Goal: Information Seeking & Learning: Learn about a topic

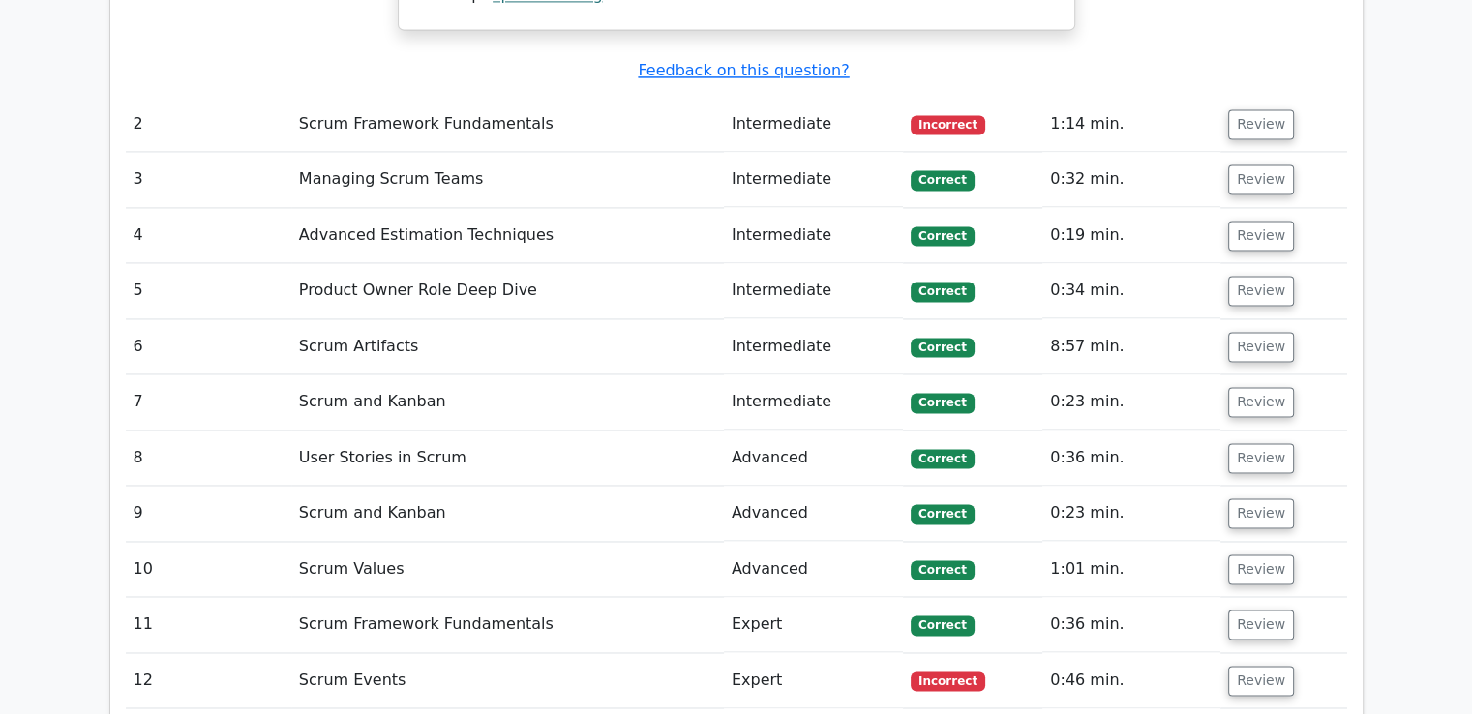
scroll to position [2656, 0]
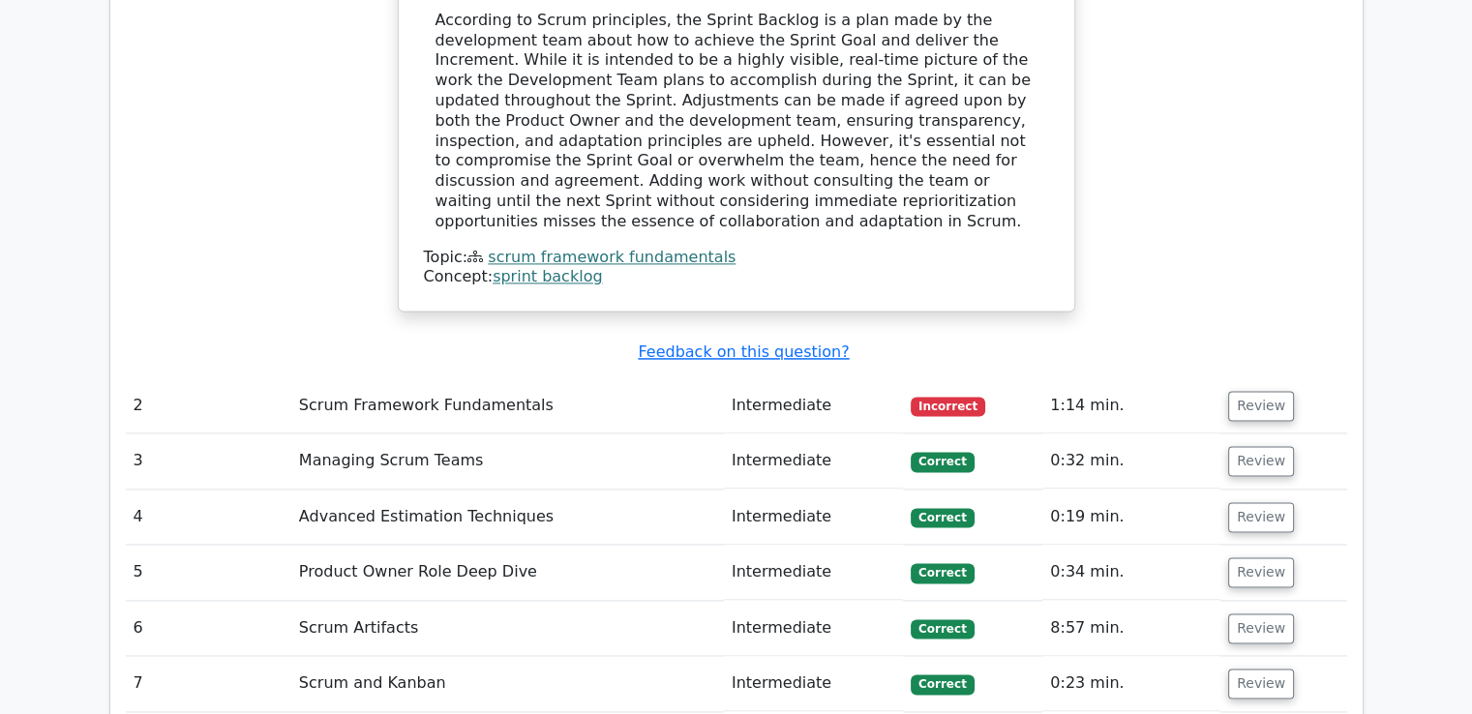
click at [562, 378] on td "Scrum Framework Fundamentals" at bounding box center [507, 405] width 433 height 55
click at [1256, 391] on button "Review" at bounding box center [1261, 406] width 66 height 30
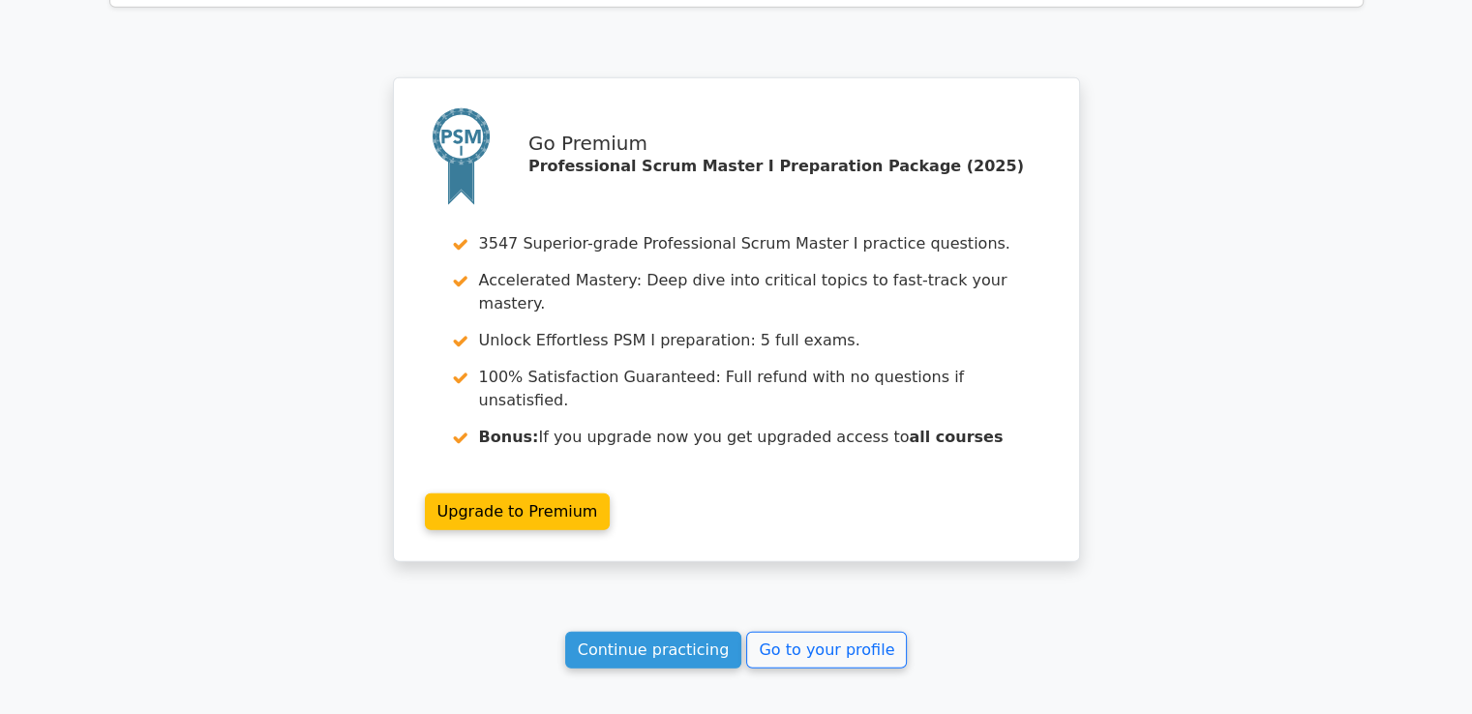
scroll to position [5517, 0]
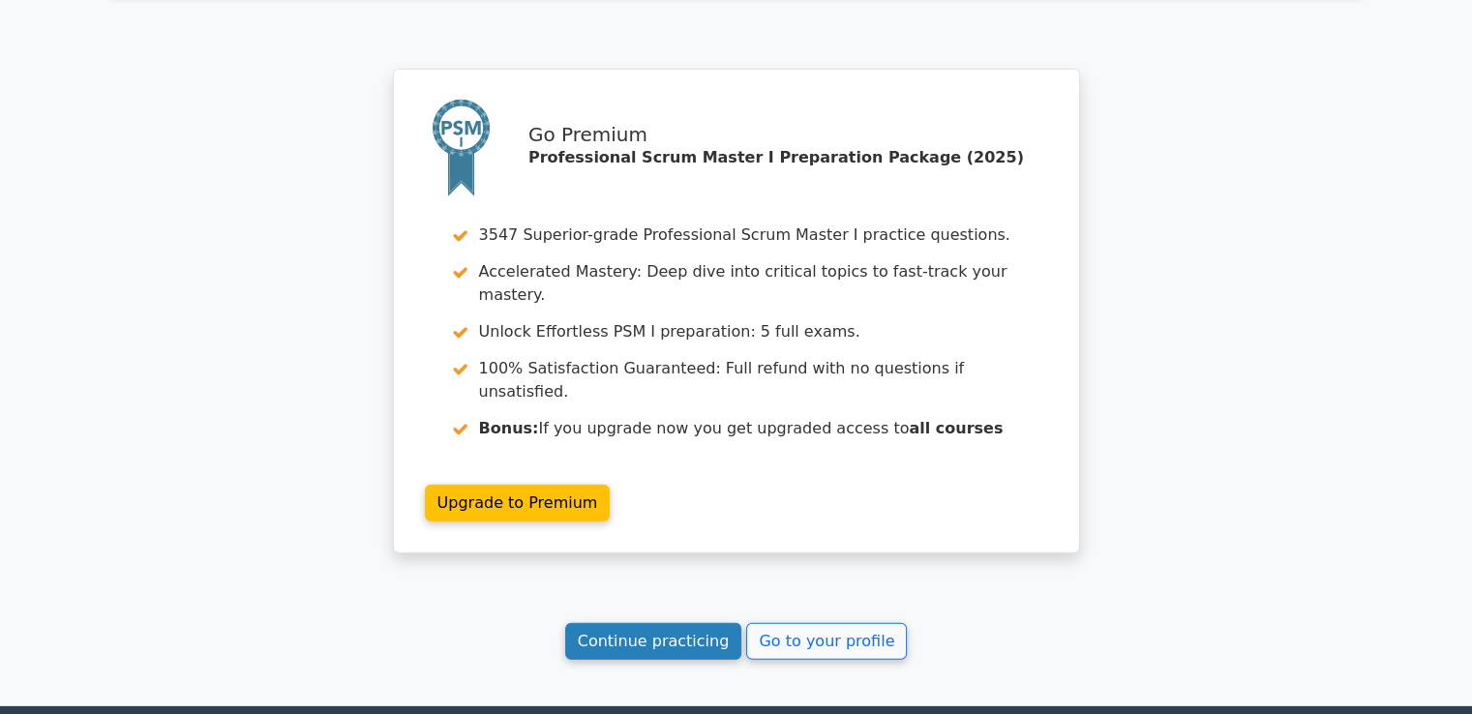
click at [674, 623] on link "Continue practicing" at bounding box center [653, 641] width 177 height 37
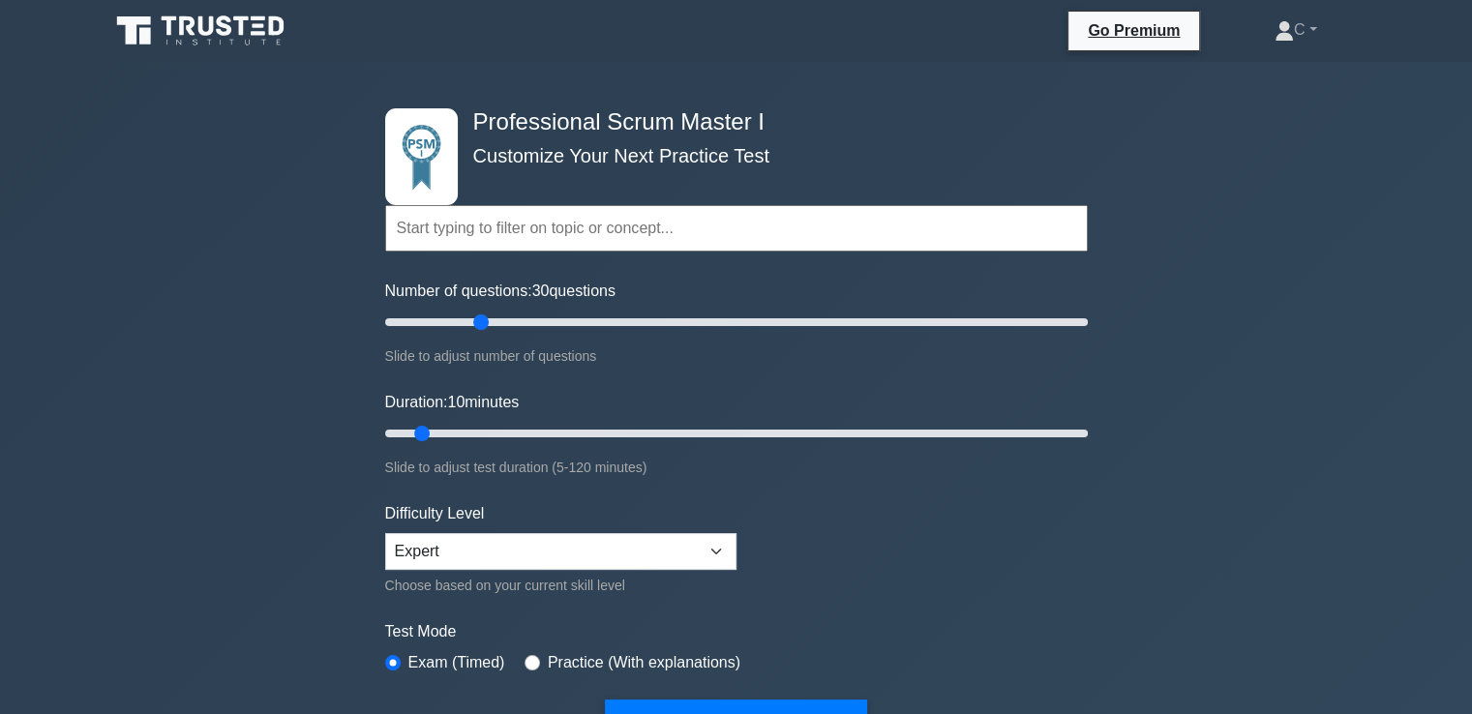
drag, startPoint x: 411, startPoint y: 322, endPoint x: 484, endPoint y: 334, distance: 73.5
type input "30"
click at [484, 334] on input "Number of questions: 30 questions" at bounding box center [736, 322] width 703 height 23
drag, startPoint x: 424, startPoint y: 431, endPoint x: 538, endPoint y: 432, distance: 114.2
type input "30"
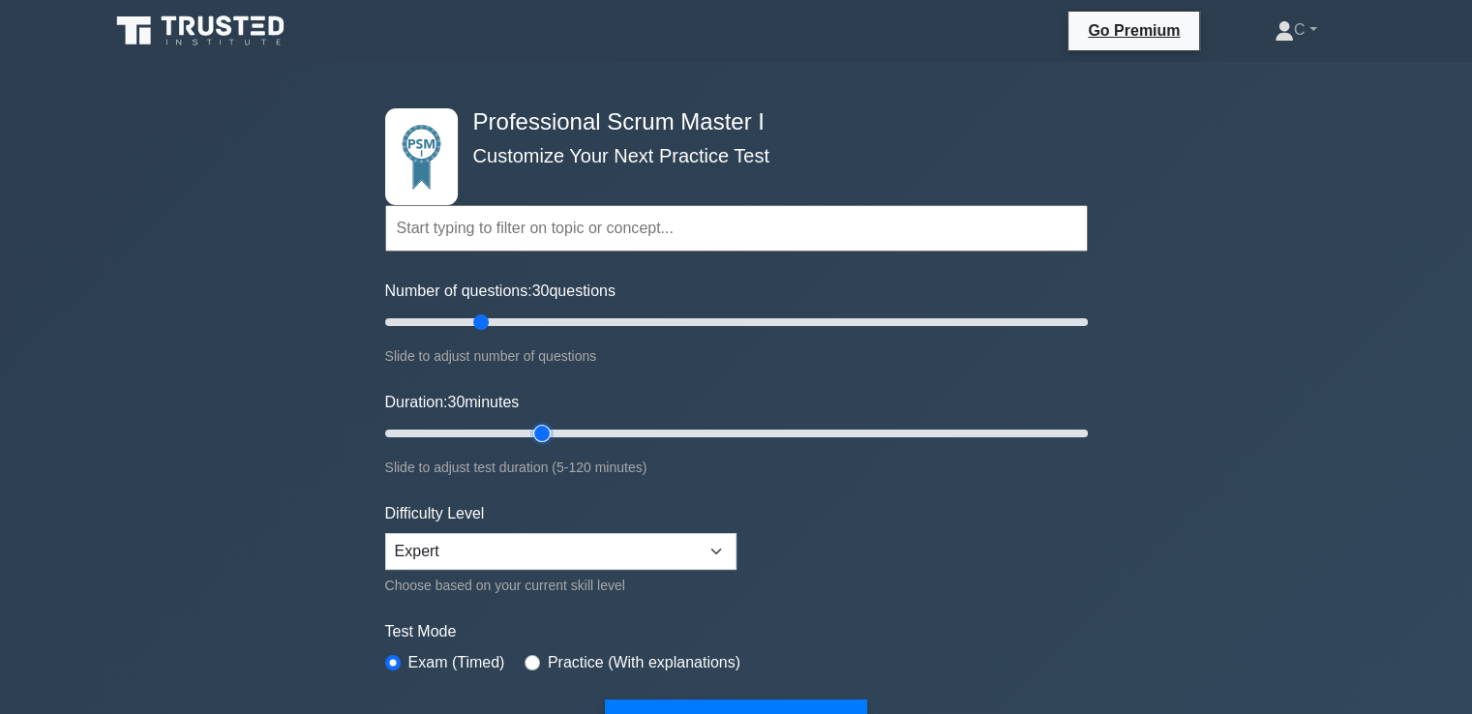
click at [538, 432] on input "Duration: 30 minutes" at bounding box center [736, 433] width 703 height 23
click at [236, 483] on div "Professional Scrum Master I Customize Your Next Practice Test Topics Scrum Fram…" at bounding box center [736, 658] width 1472 height 1193
click at [595, 548] on select "Beginner Intermediate Expert" at bounding box center [560, 551] width 351 height 37
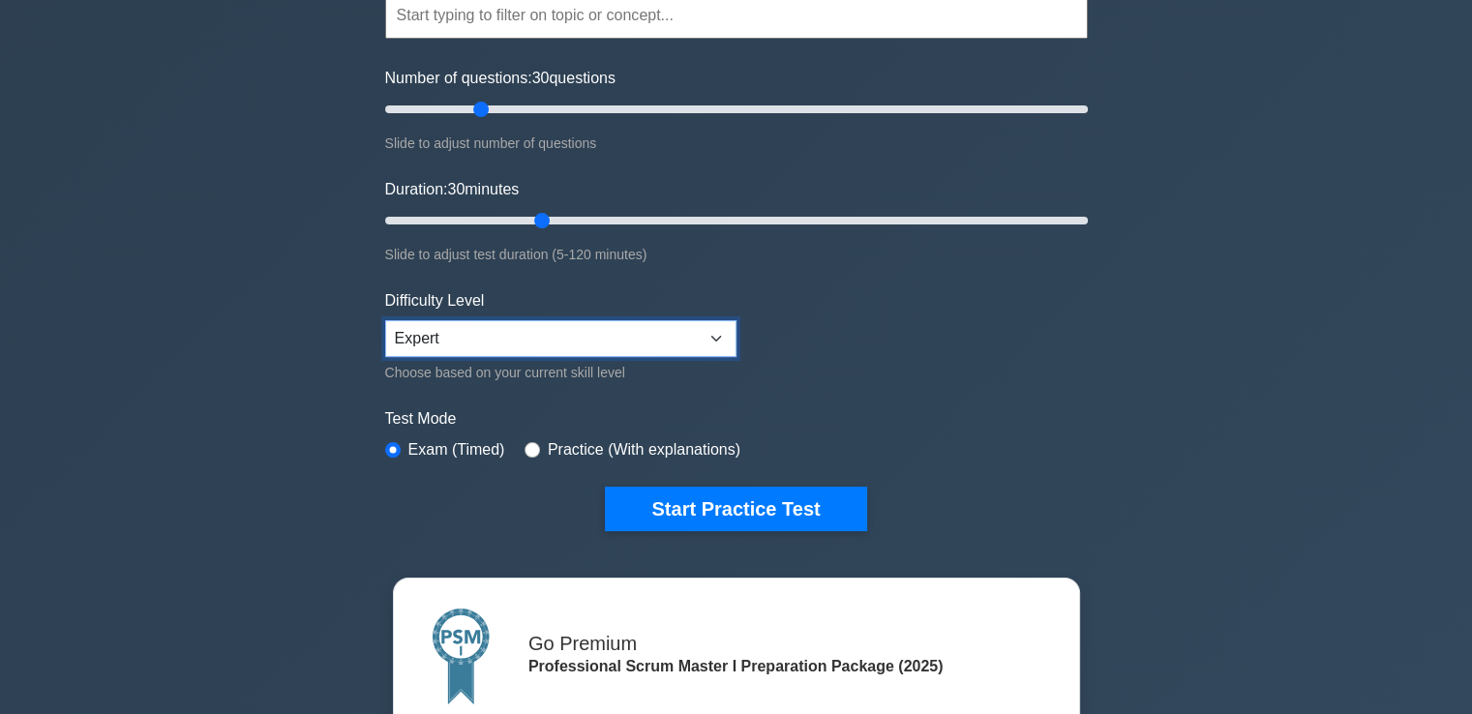
scroll to position [290, 0]
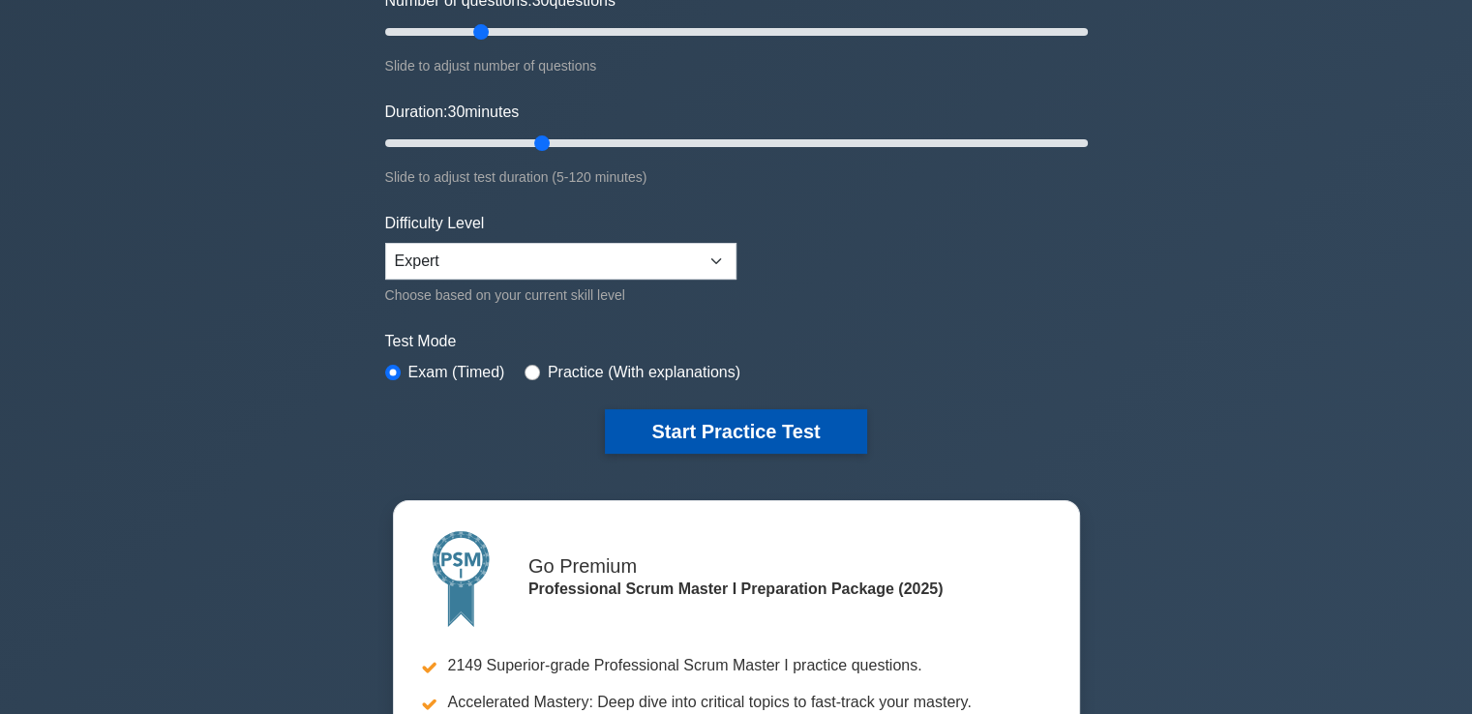
click at [738, 434] on button "Start Practice Test" at bounding box center [735, 431] width 261 height 45
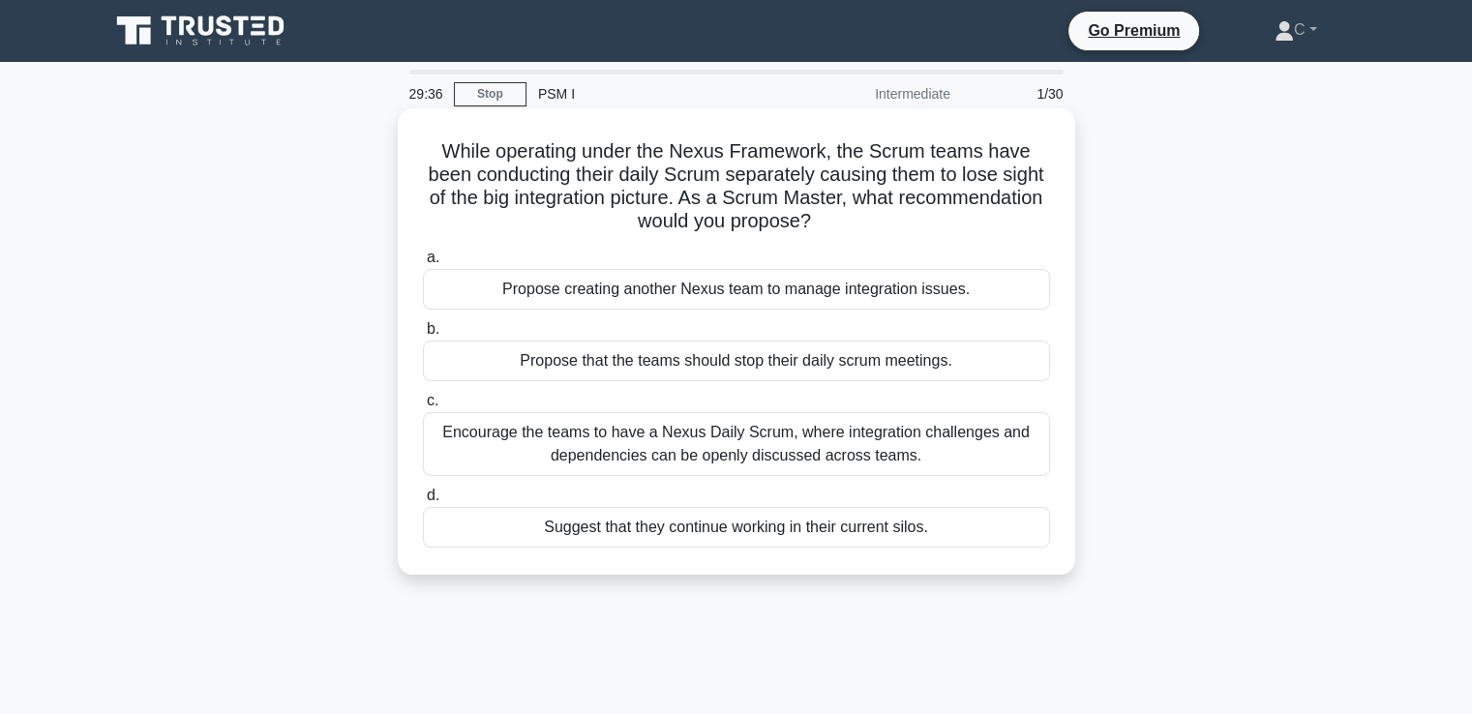
click at [708, 446] on div "Encourage the teams to have a Nexus Daily Scrum, where integration challenges a…" at bounding box center [736, 444] width 627 height 64
click at [423, 407] on input "c. Encourage the teams to have a Nexus Daily Scrum, where integration challenge…" at bounding box center [423, 401] width 0 height 13
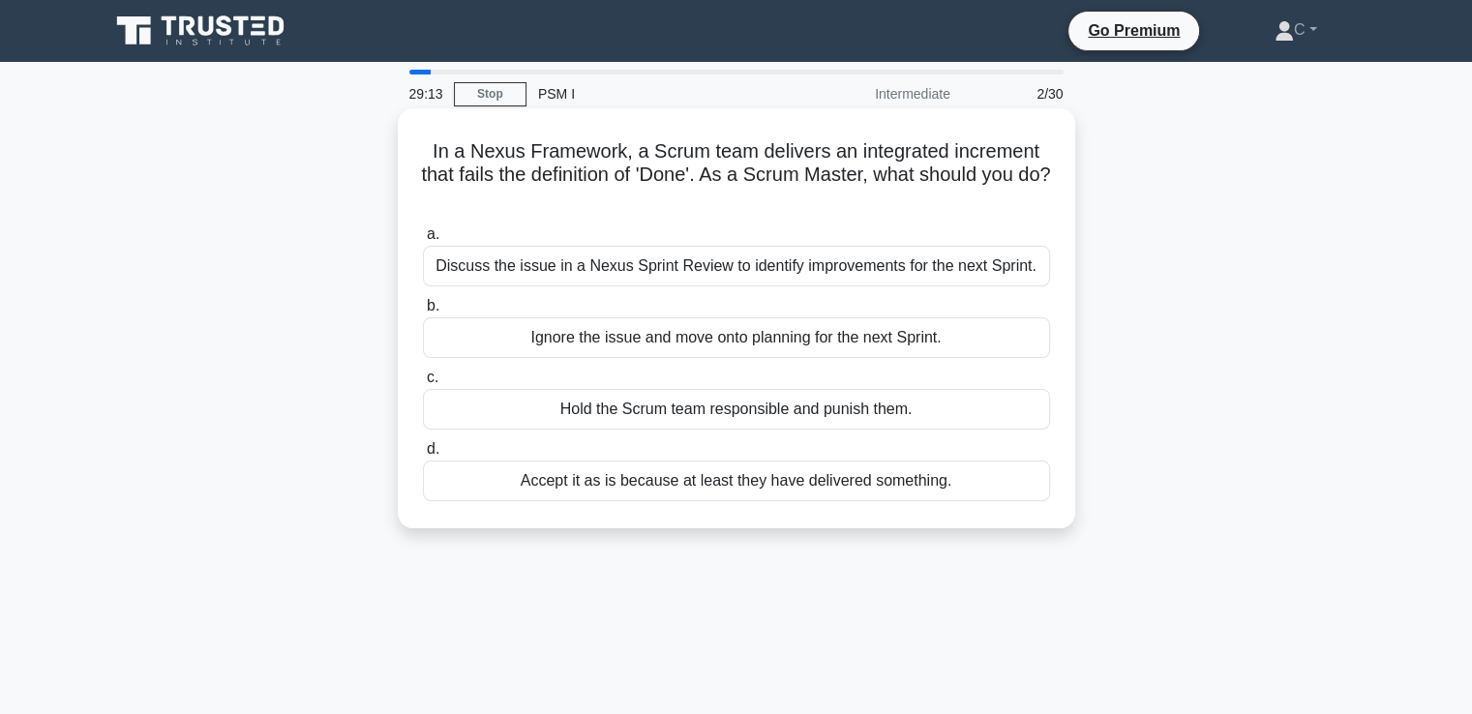
click at [613, 269] on div "Discuss the issue in a Nexus Sprint Review to identify improvements for the nex…" at bounding box center [736, 266] width 627 height 41
click at [423, 241] on input "a. Discuss the issue in a Nexus Sprint Review to identify improvements for the …" at bounding box center [423, 234] width 0 height 13
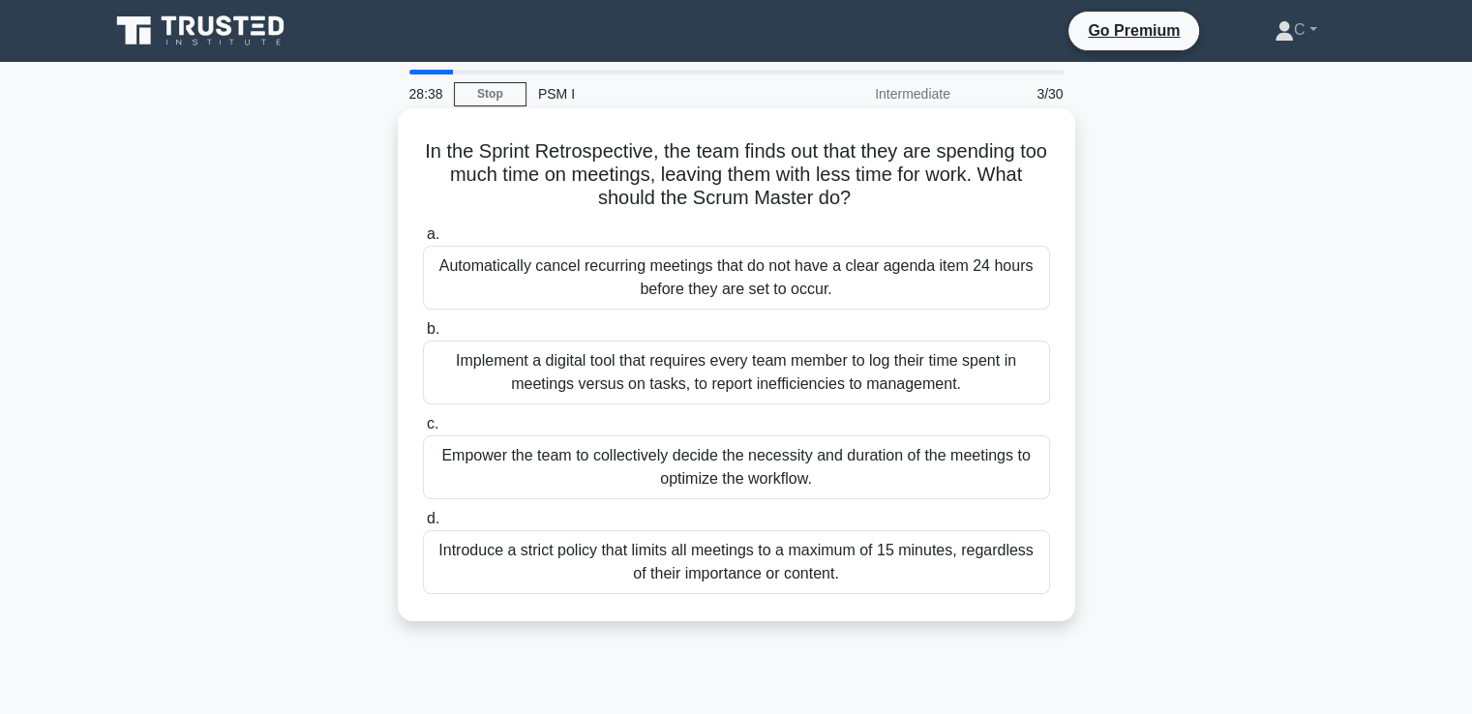
click at [795, 482] on div "Empower the team to collectively decide the necessity and duration of the meeti…" at bounding box center [736, 468] width 627 height 64
click at [423, 431] on input "c. Empower the team to collectively decide the necessity and duration of the me…" at bounding box center [423, 424] width 0 height 13
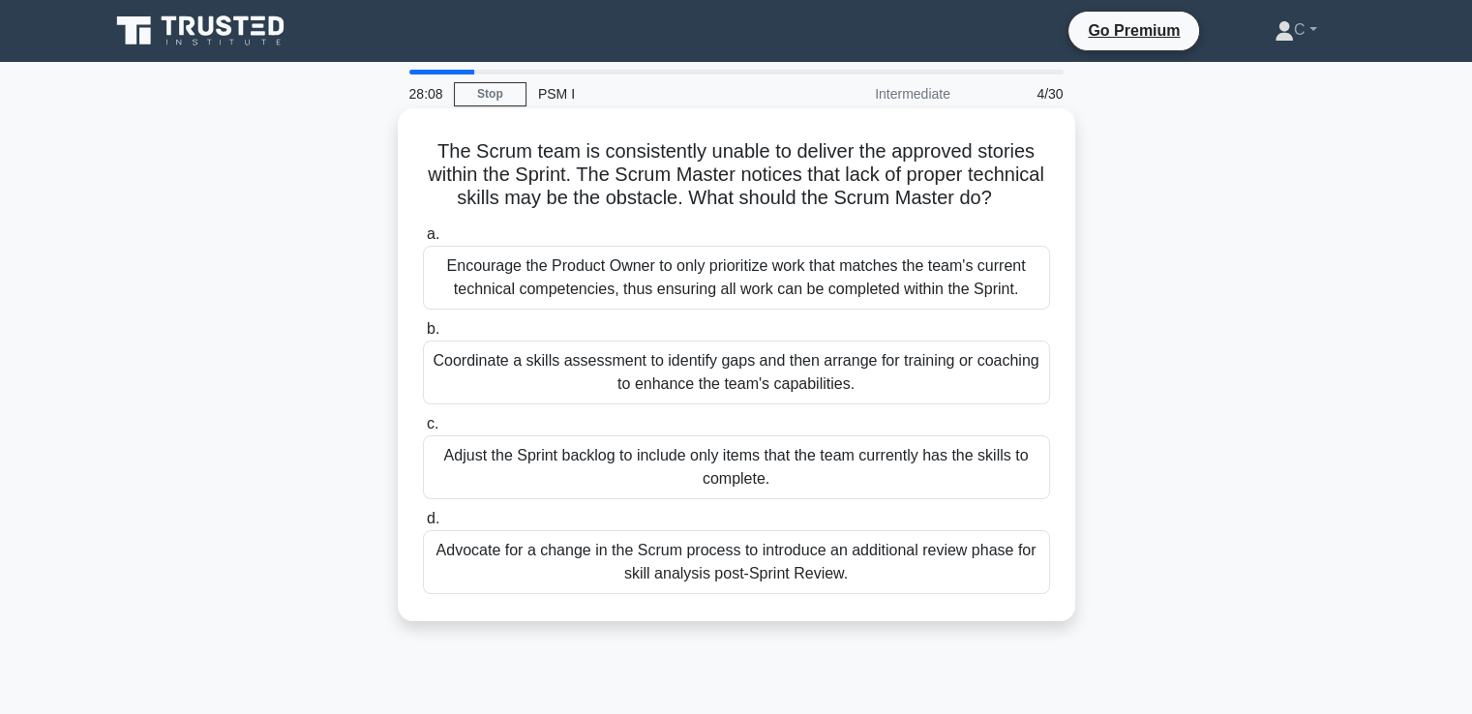
click at [733, 405] on div "Coordinate a skills assessment to identify gaps and then arrange for training o…" at bounding box center [736, 373] width 627 height 64
click at [423, 336] on input "b. Coordinate a skills assessment to identify gaps and then arrange for trainin…" at bounding box center [423, 329] width 0 height 13
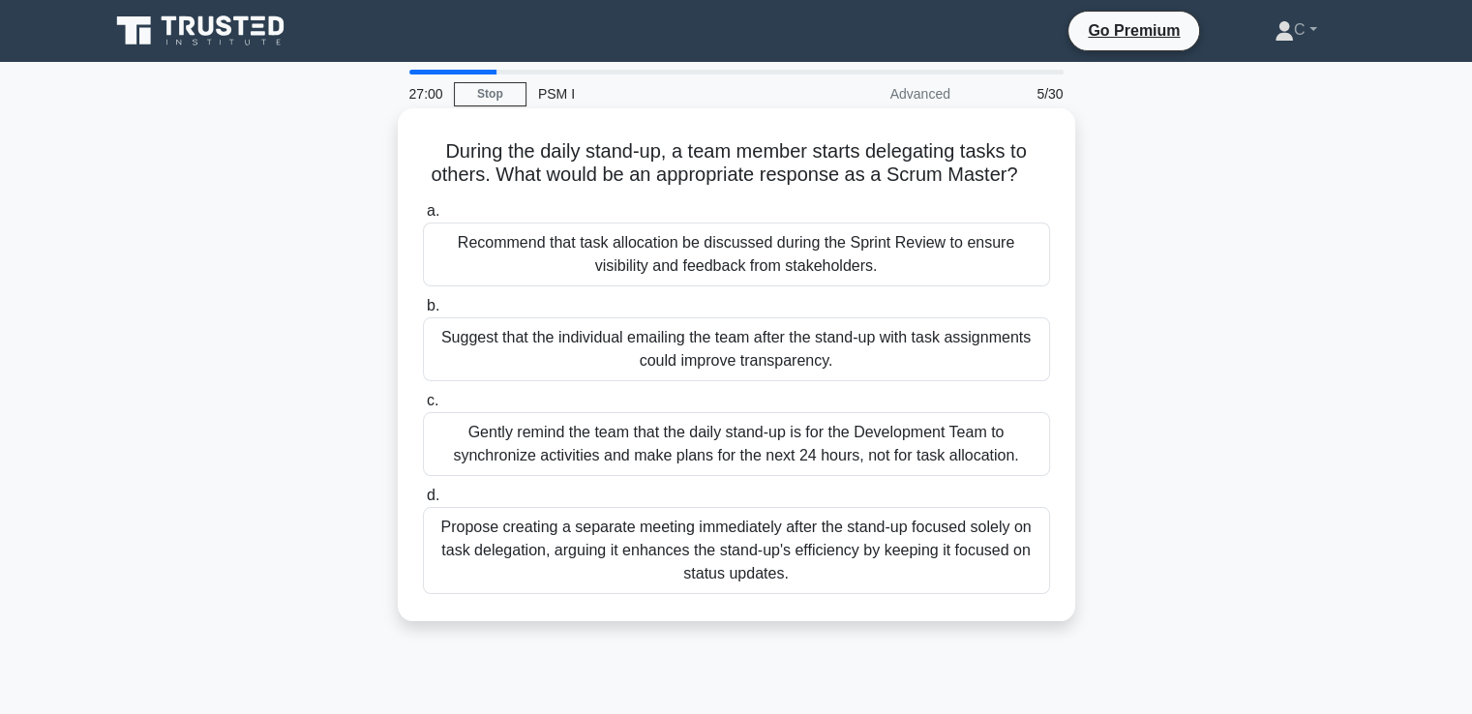
click at [715, 353] on div "Suggest that the individual emailing the team after the stand-up with task assi…" at bounding box center [736, 349] width 627 height 64
click at [423, 313] on input "b. Suggest that the individual emailing the team after the stand-up with task a…" at bounding box center [423, 306] width 0 height 13
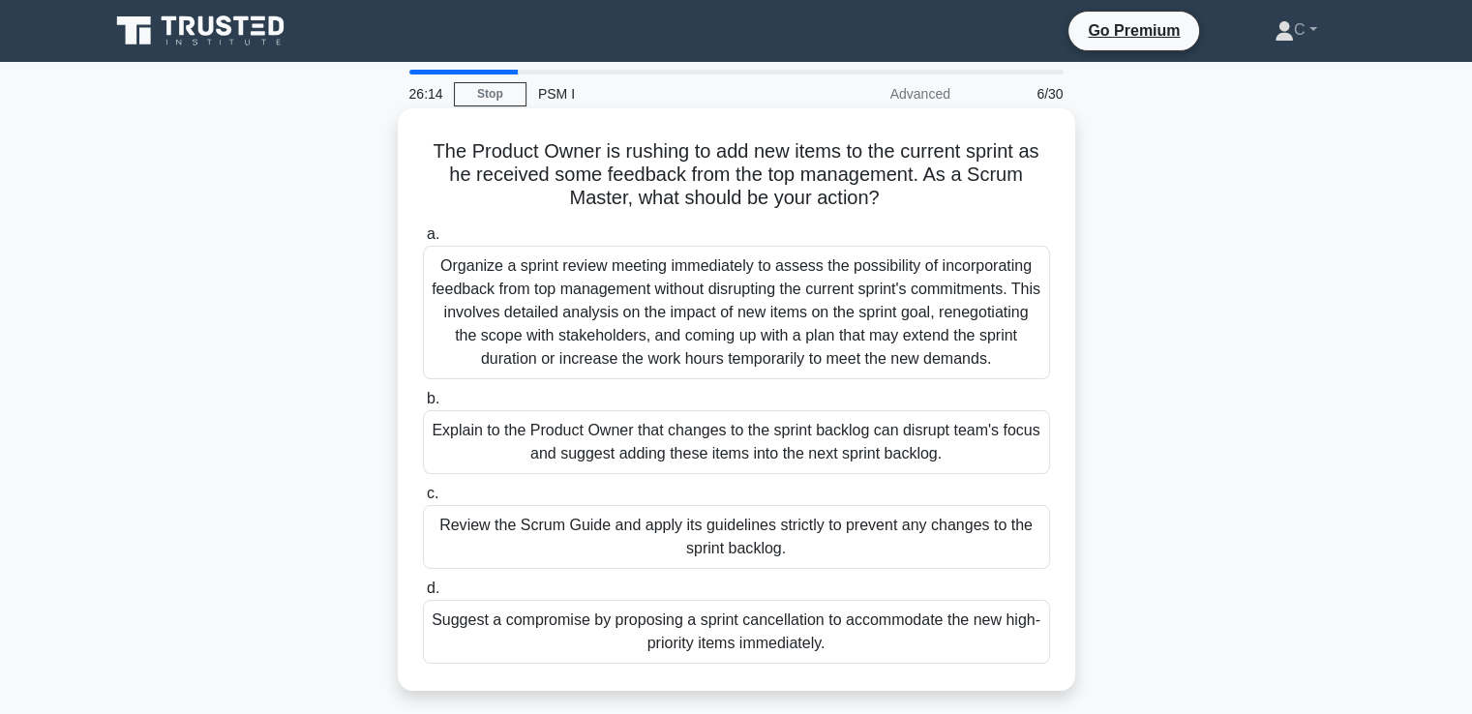
click at [807, 444] on div "Explain to the Product Owner that changes to the sprint backlog can disrupt tea…" at bounding box center [736, 442] width 627 height 64
click at [423, 406] on input "b. Explain to the Product Owner that changes to the sprint backlog can disrupt …" at bounding box center [423, 399] width 0 height 13
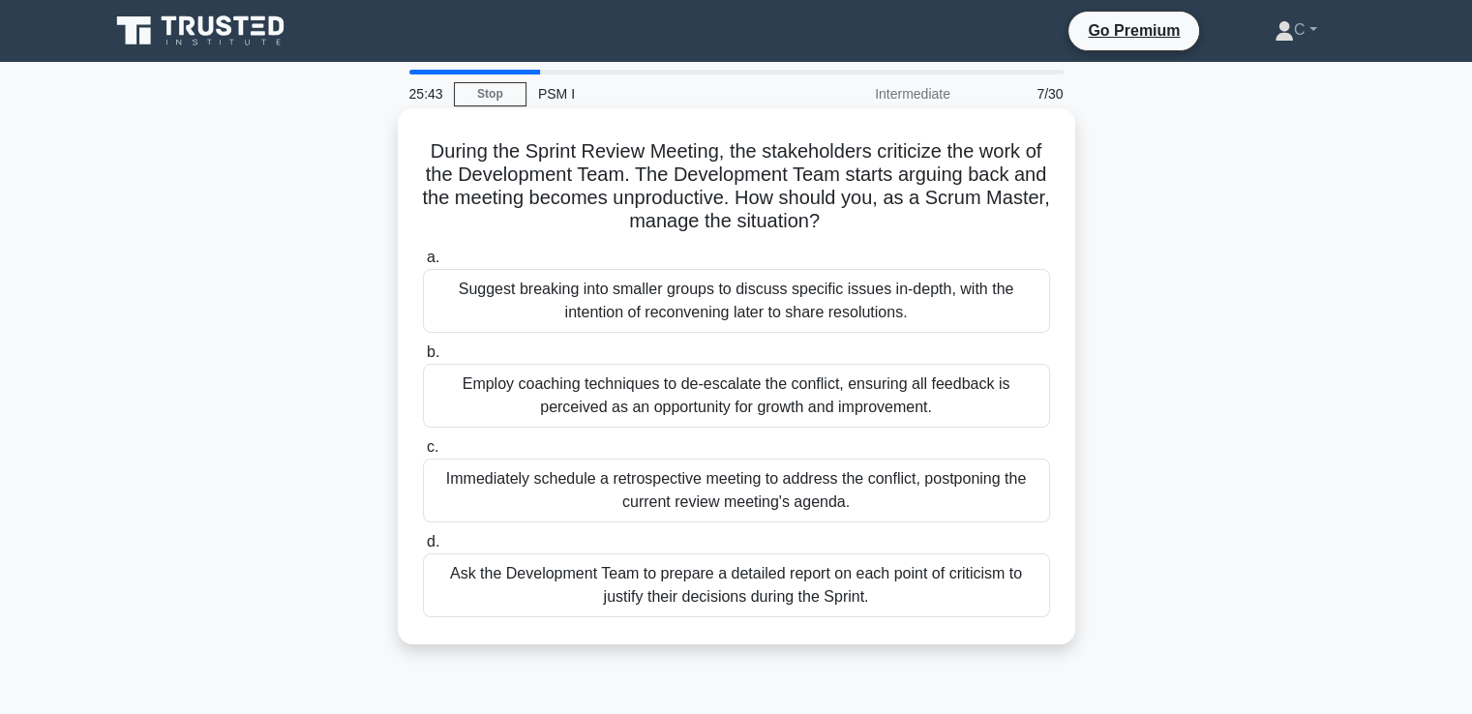
click at [658, 400] on div "Employ coaching techniques to de-escalate the conflict, ensuring all feedback i…" at bounding box center [736, 396] width 627 height 64
click at [423, 359] on input "b. Employ coaching techniques to de-escalate the conflict, ensuring all feedbac…" at bounding box center [423, 352] width 0 height 13
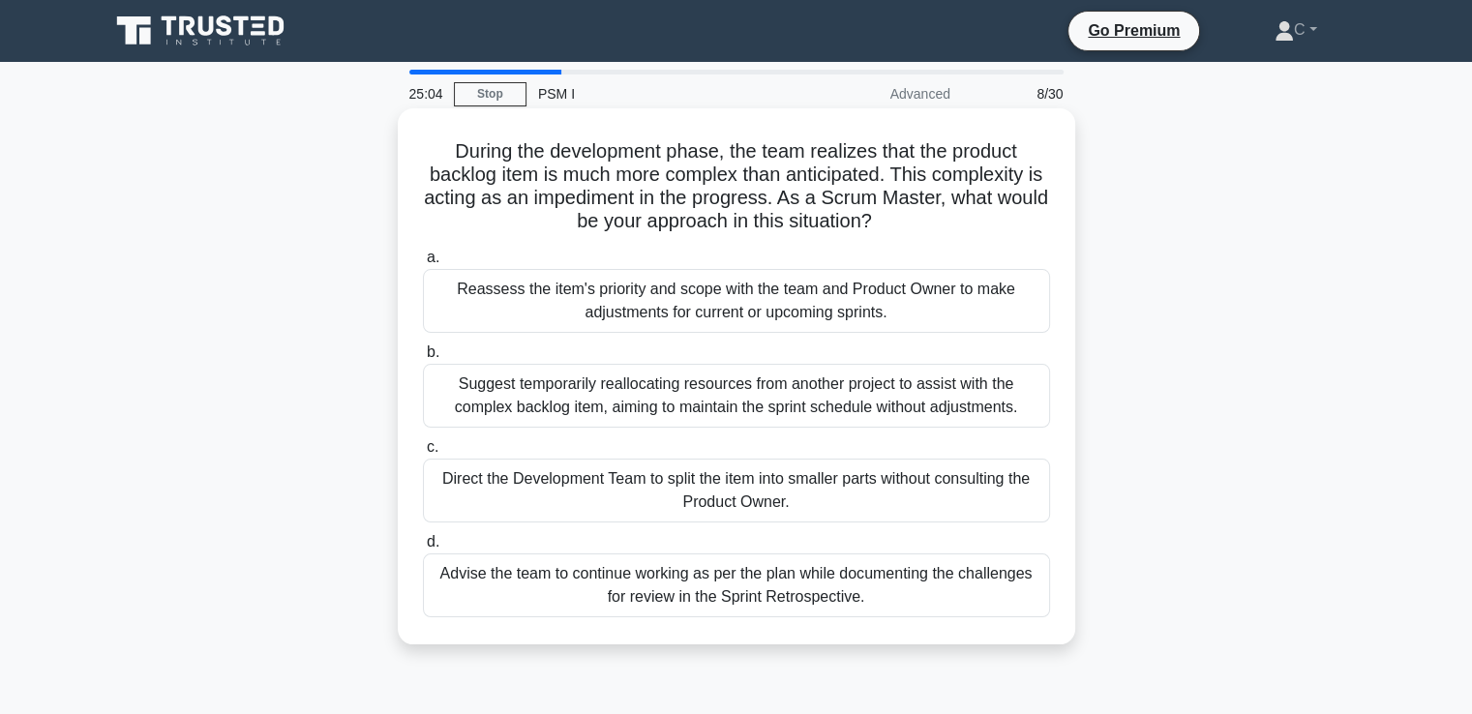
click at [710, 313] on div "Reassess the item's priority and scope with the team and Product Owner to make …" at bounding box center [736, 301] width 627 height 64
click at [423, 264] on input "a. Reassess the item's priority and scope with the team and Product Owner to ma…" at bounding box center [423, 258] width 0 height 13
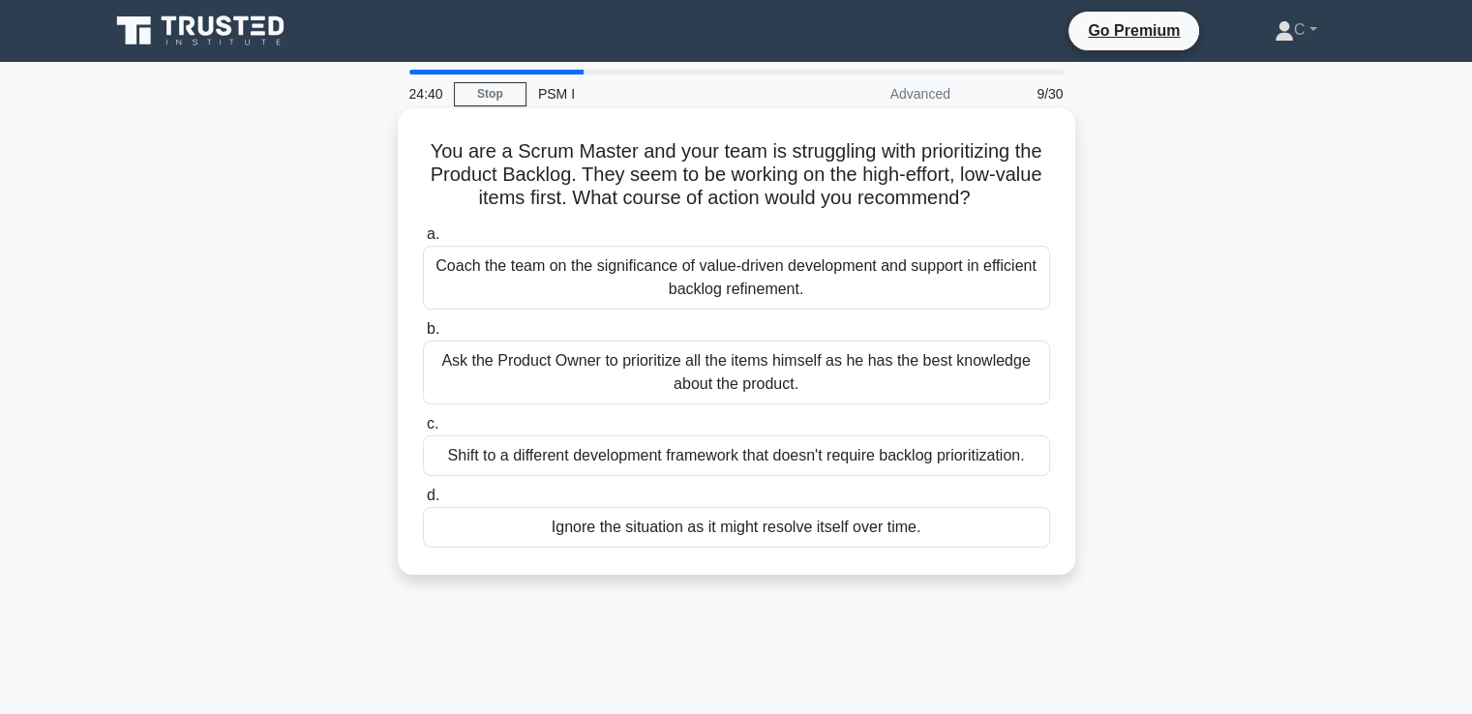
click at [712, 281] on div "Coach the team on the significance of value-driven development and support in e…" at bounding box center [736, 278] width 627 height 64
click at [423, 241] on input "a. Coach the team on the significance of value-driven development and support i…" at bounding box center [423, 234] width 0 height 13
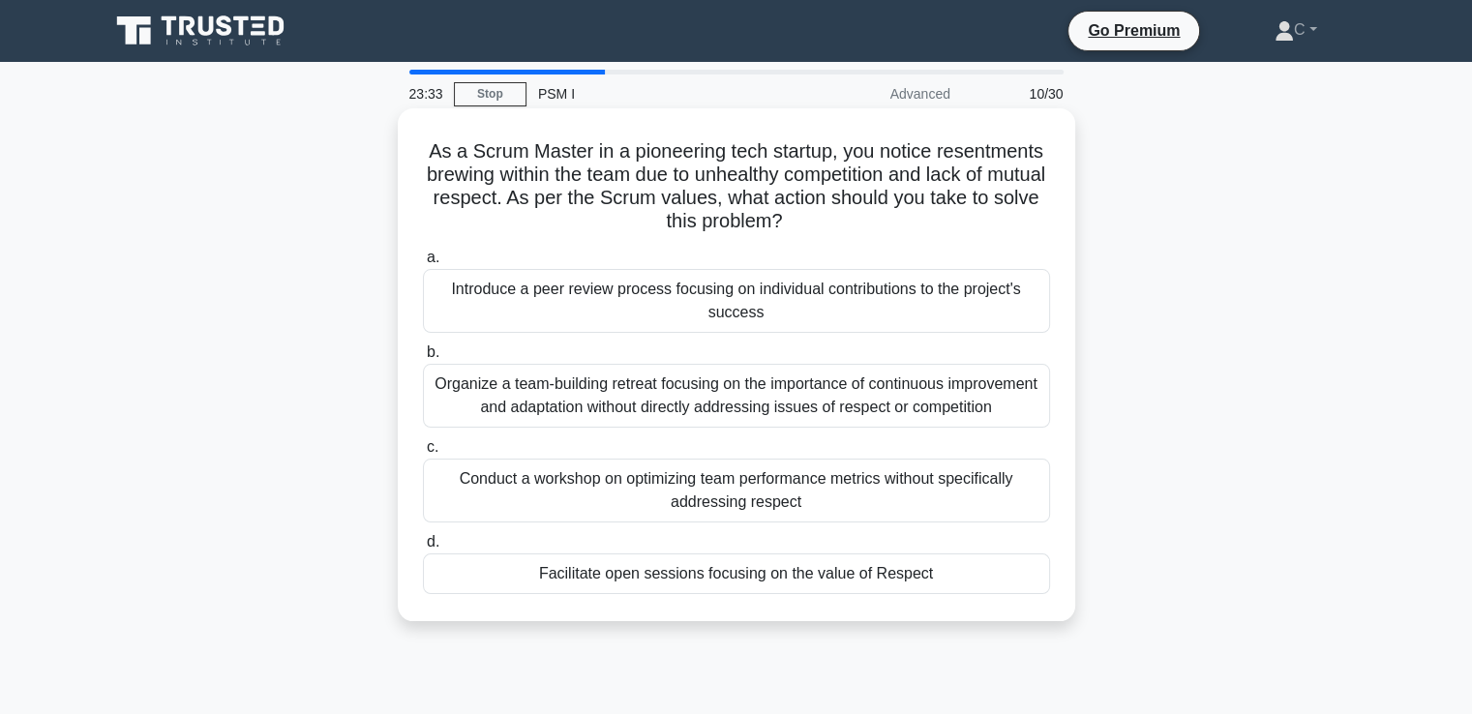
click at [654, 594] on div "Facilitate open sessions focusing on the value of Respect" at bounding box center [736, 574] width 627 height 41
click at [423, 549] on input "d. Facilitate open sessions focusing on the value of Respect" at bounding box center [423, 542] width 0 height 13
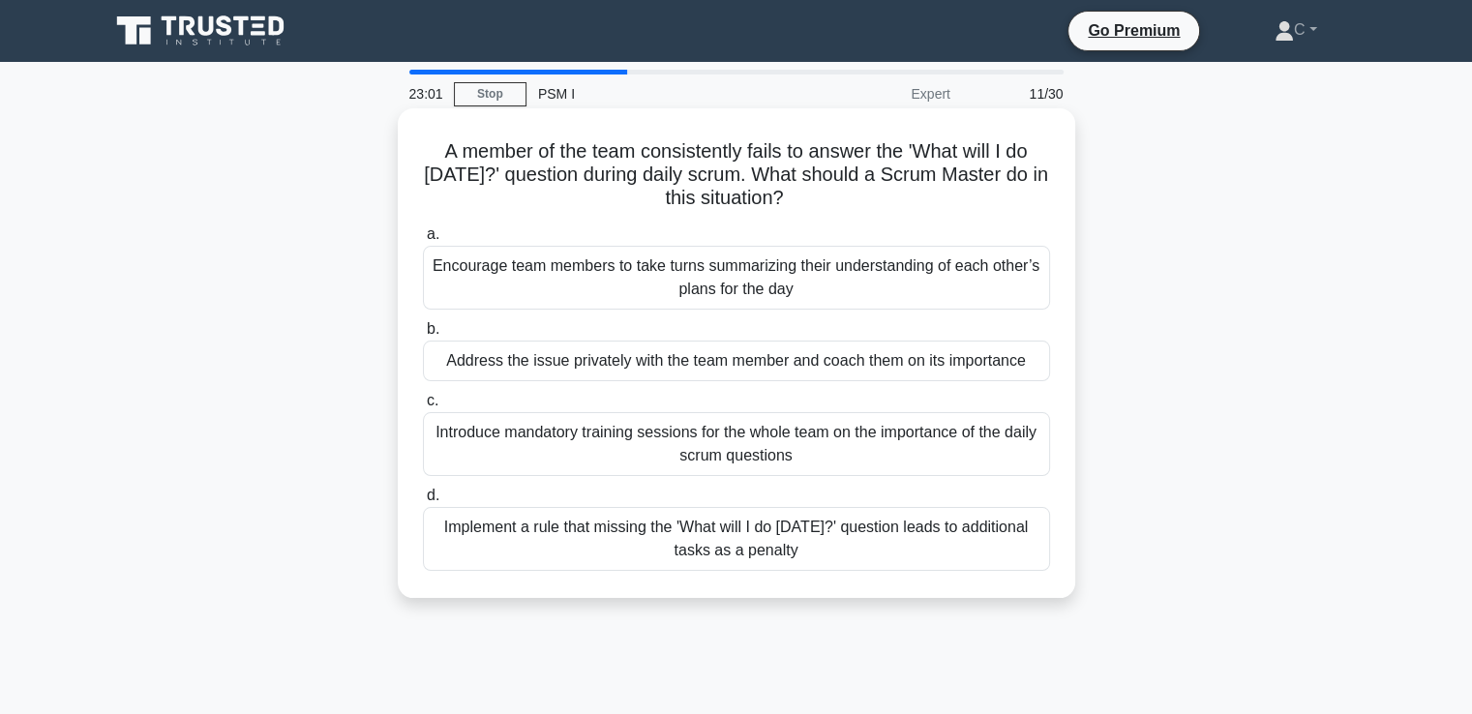
click at [616, 358] on div "Address the issue privately with the team member and coach them on its importan…" at bounding box center [736, 361] width 627 height 41
click at [423, 336] on input "b. Address the issue privately with the team member and coach them on its impor…" at bounding box center [423, 329] width 0 height 13
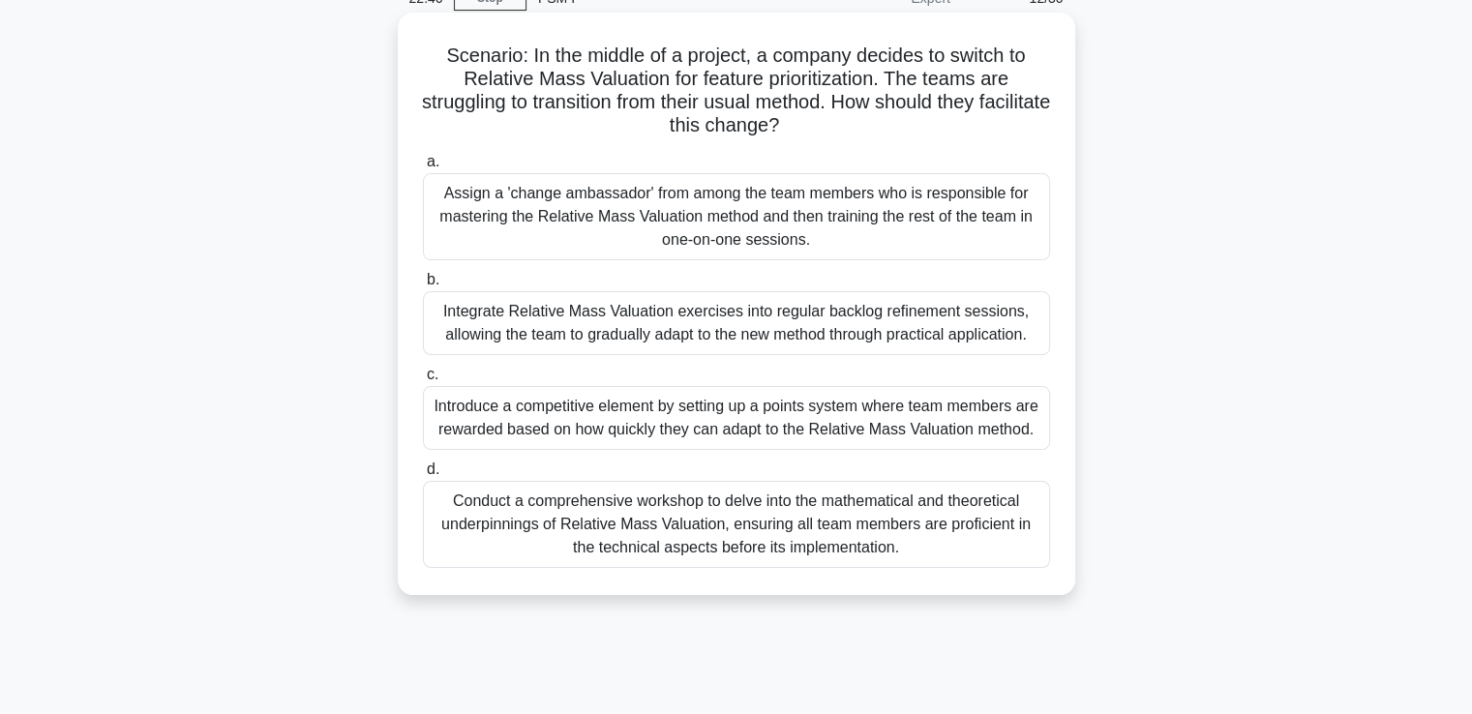
scroll to position [97, 0]
click at [688, 326] on div "Integrate Relative Mass Valuation exercises into regular backlog refinement ses…" at bounding box center [736, 322] width 627 height 64
click at [423, 286] on input "b. Integrate Relative Mass Valuation exercises into regular backlog refinement …" at bounding box center [423, 279] width 0 height 13
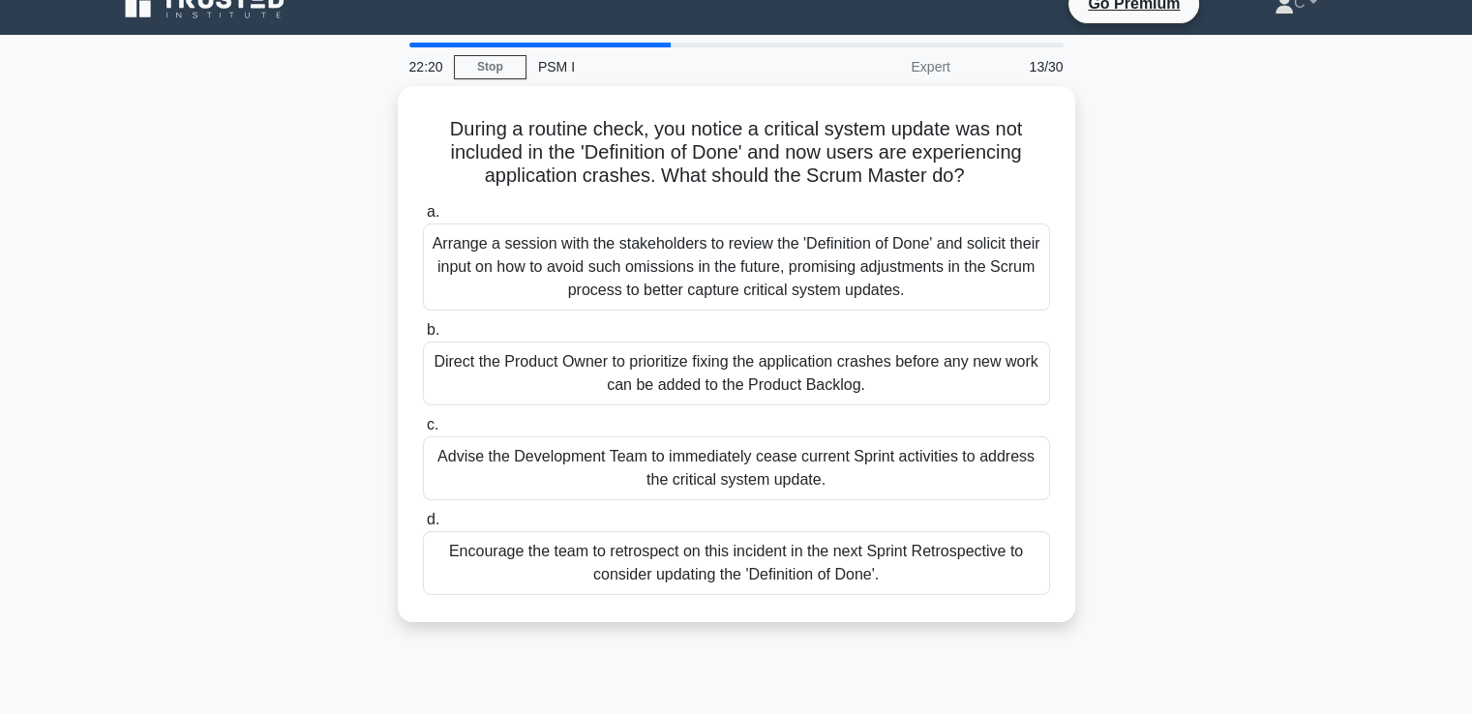
scroll to position [0, 0]
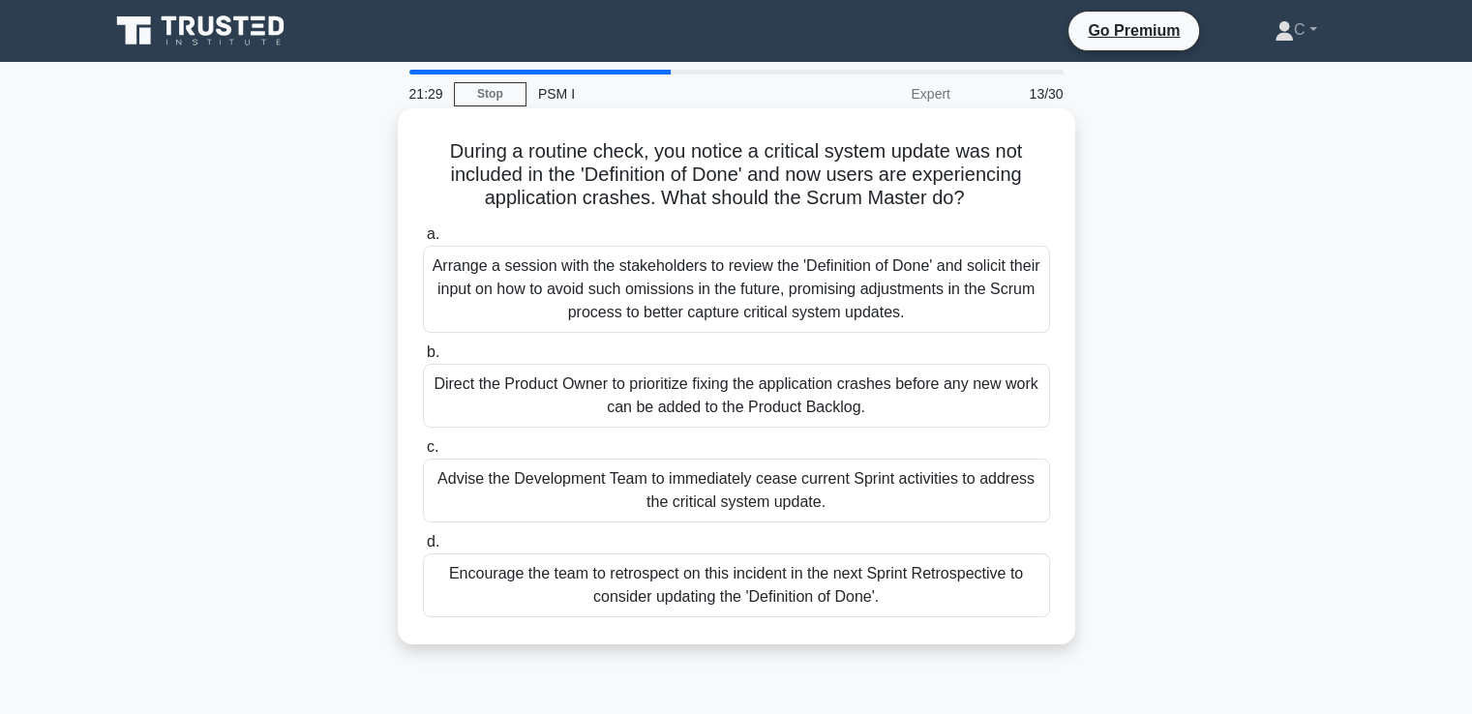
click at [591, 595] on div "Encourage the team to retrospect on this incident in the next Sprint Retrospect…" at bounding box center [736, 586] width 627 height 64
click at [423, 549] on input "d. Encourage the team to retrospect on this incident in the next Sprint Retrosp…" at bounding box center [423, 542] width 0 height 13
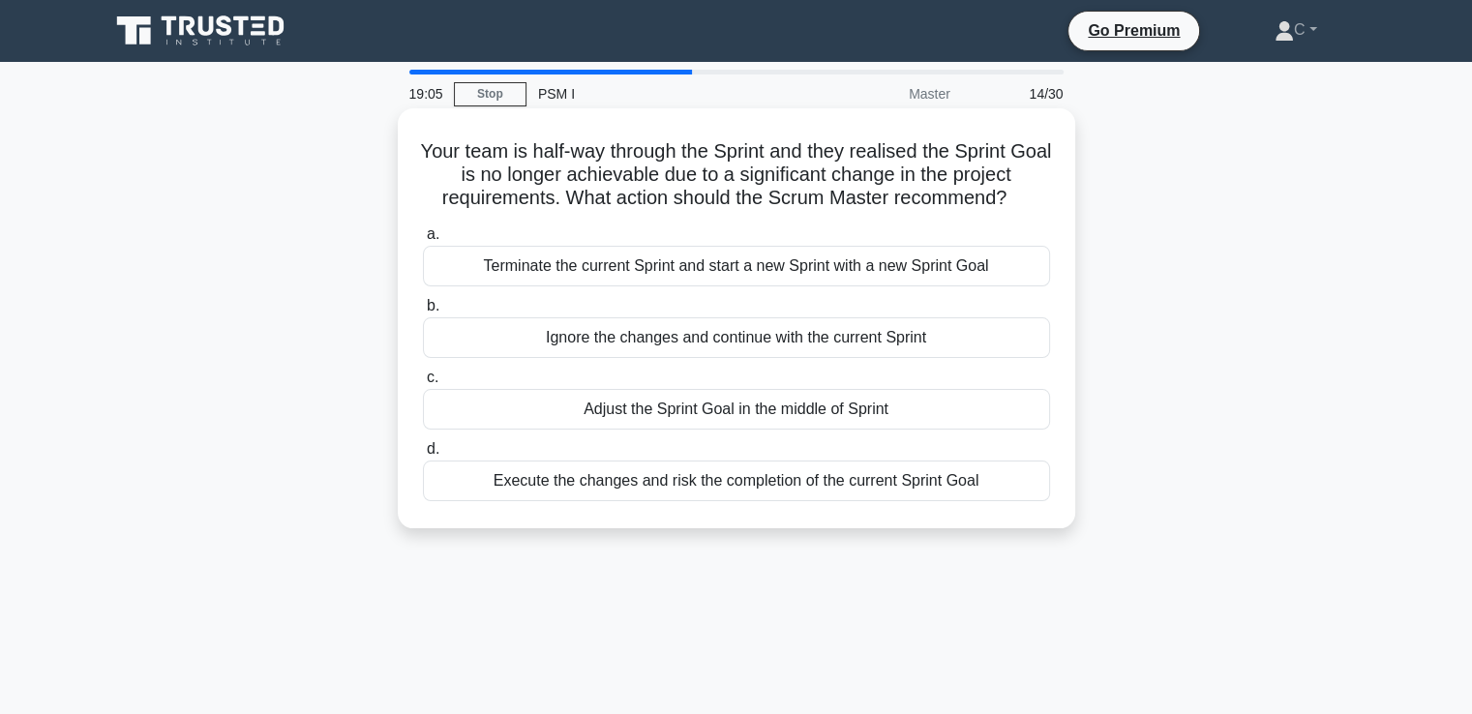
click at [682, 488] on div "Execute the changes and risk the completion of the current Sprint Goal" at bounding box center [736, 481] width 627 height 41
click at [423, 456] on input "d. Execute the changes and risk the completion of the current Sprint Goal" at bounding box center [423, 449] width 0 height 13
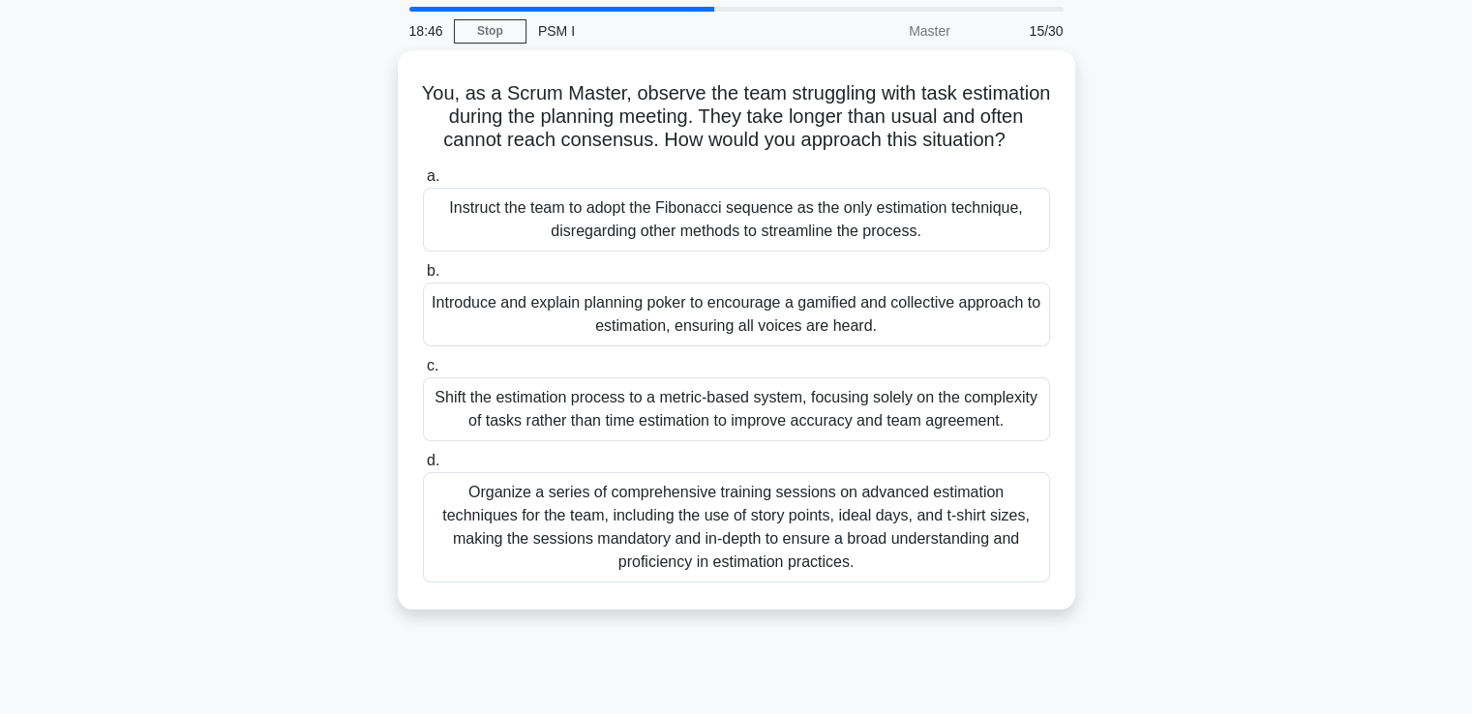
scroll to position [97, 0]
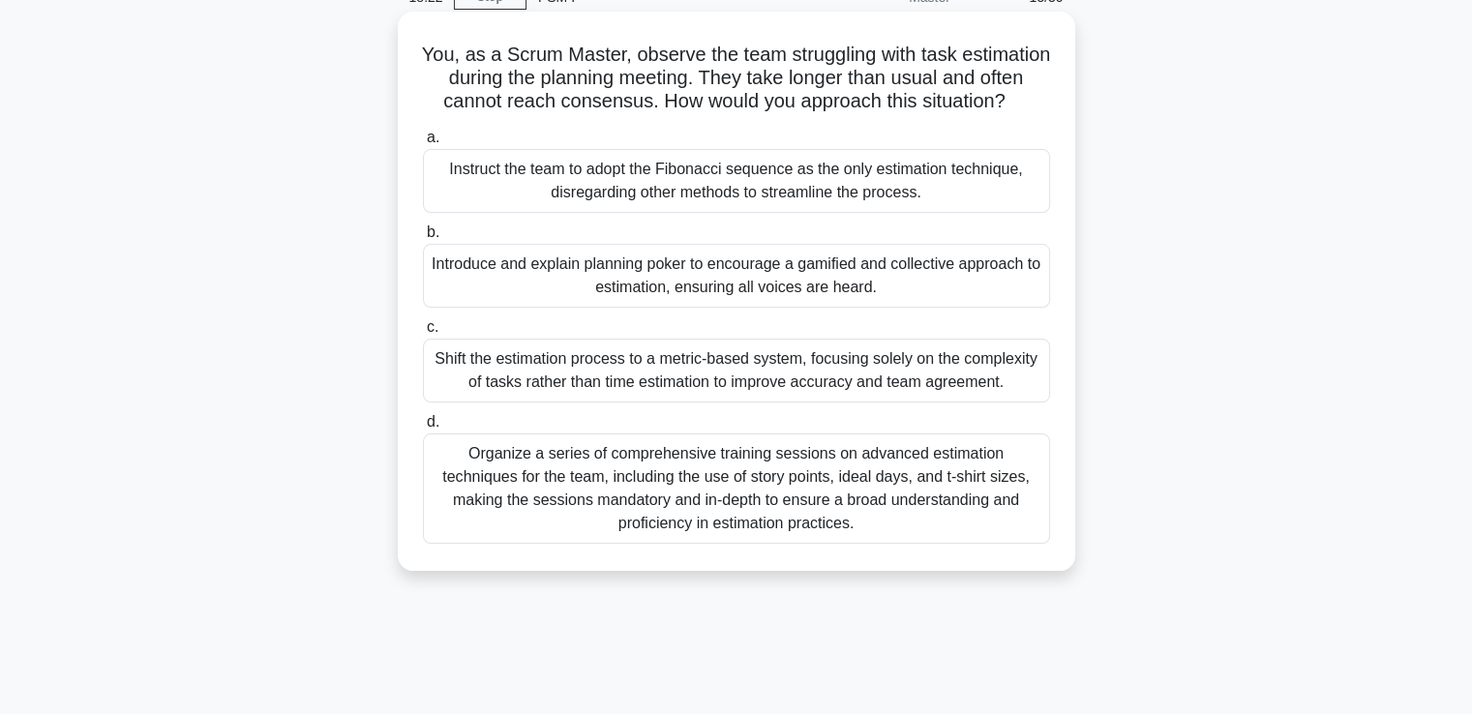
click at [656, 308] on div "Introduce and explain planning poker to encourage a gamified and collective app…" at bounding box center [736, 276] width 627 height 64
click at [423, 239] on input "b. Introduce and explain planning poker to encourage a gamified and collective …" at bounding box center [423, 232] width 0 height 13
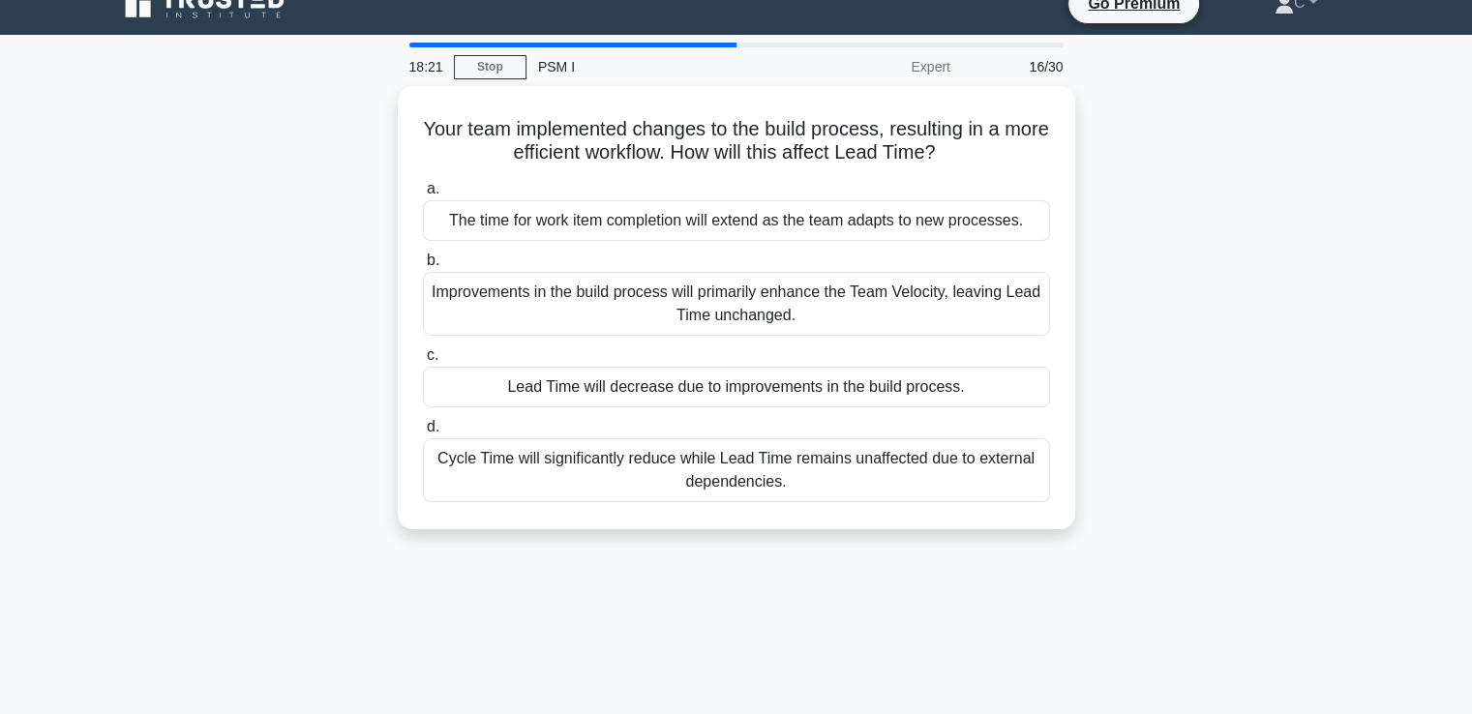
scroll to position [0, 0]
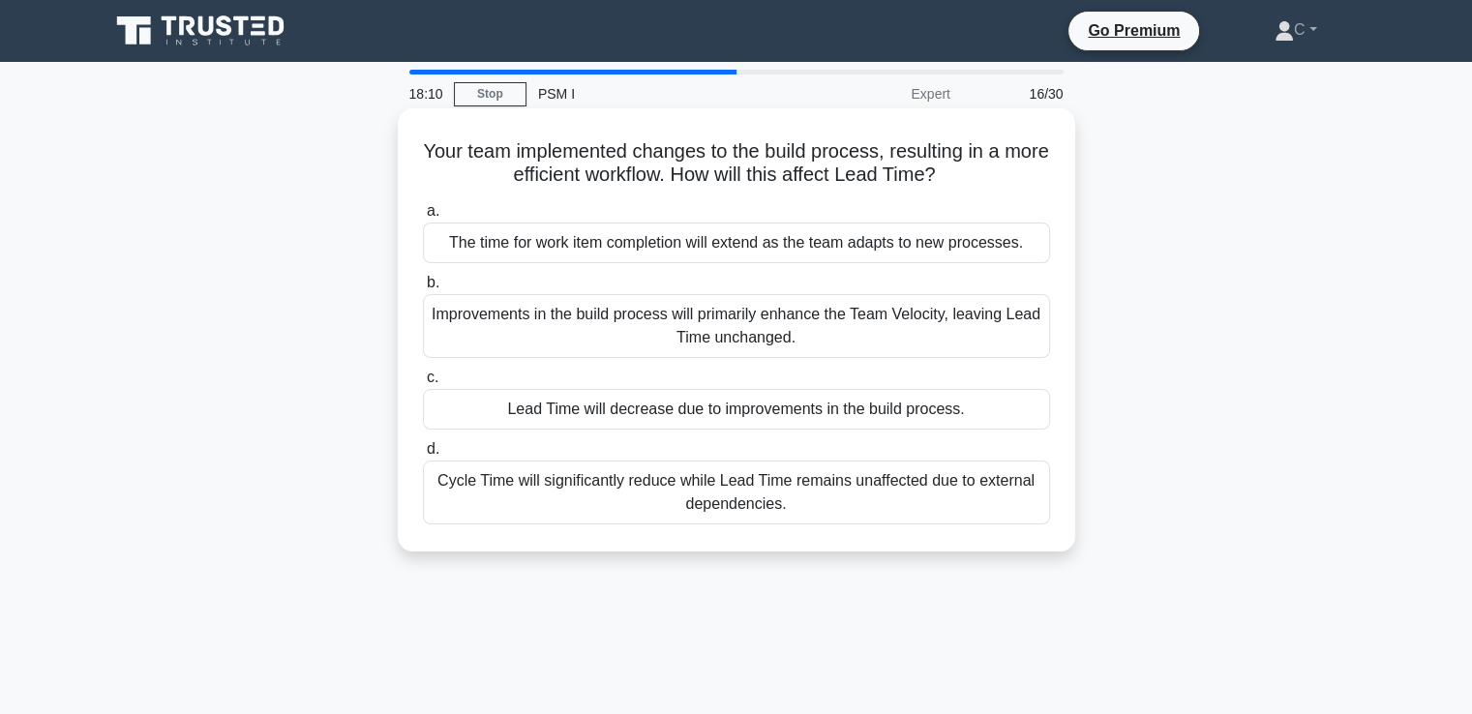
drag, startPoint x: 441, startPoint y: 152, endPoint x: 1055, endPoint y: 179, distance: 614.2
click at [1055, 179] on div "Your team implemented changes to the build process, resulting in a more efficie…" at bounding box center [737, 330] width 662 height 428
click at [1040, 183] on h5 "Your team implemented changes to the build process, resulting in a more efficie…" at bounding box center [736, 163] width 631 height 48
click at [769, 415] on div "Lead Time will decrease due to improvements in the build process." at bounding box center [736, 409] width 627 height 41
click at [423, 384] on input "c. Lead Time will decrease due to improvements in the build process." at bounding box center [423, 378] width 0 height 13
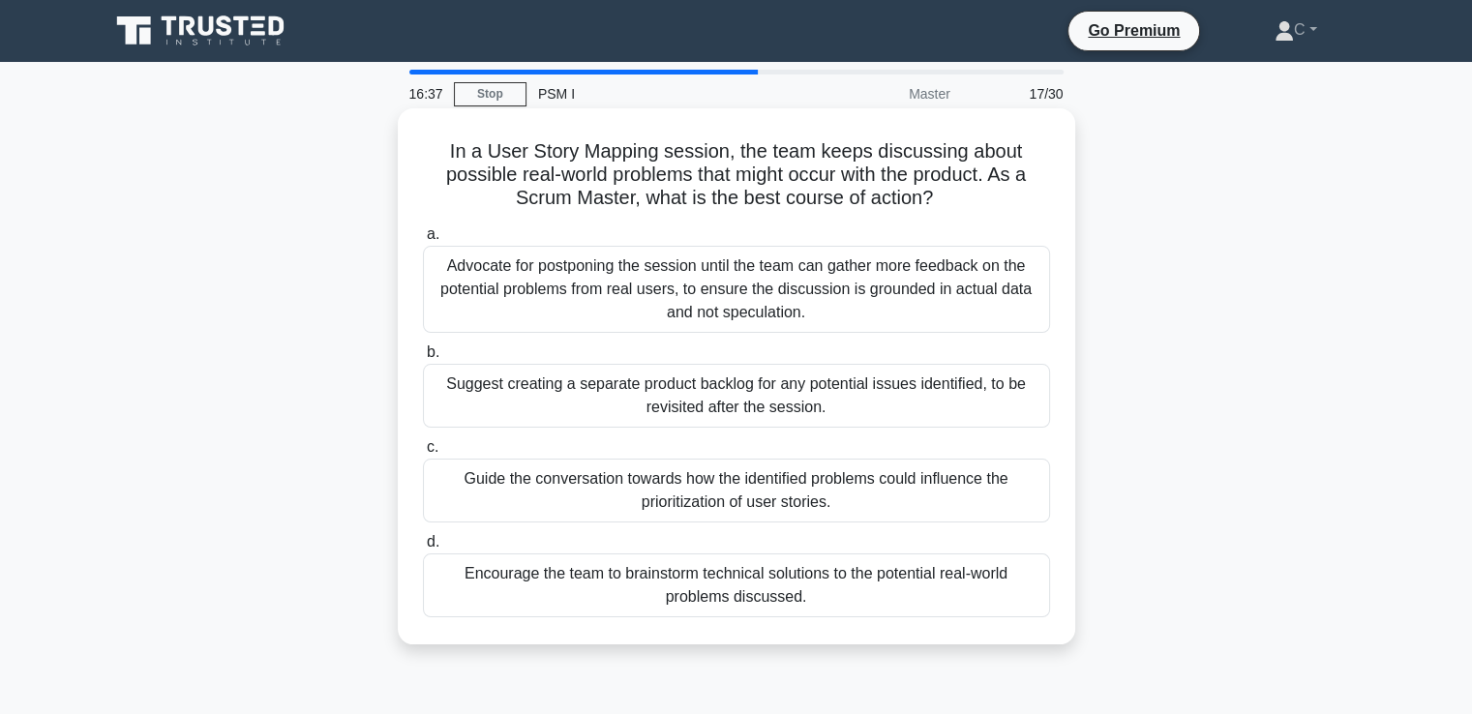
click at [769, 494] on div "Guide the conversation towards how the identified problems could influence the …" at bounding box center [736, 491] width 627 height 64
click at [423, 454] on input "c. Guide the conversation towards how the identified problems could influence t…" at bounding box center [423, 447] width 0 height 13
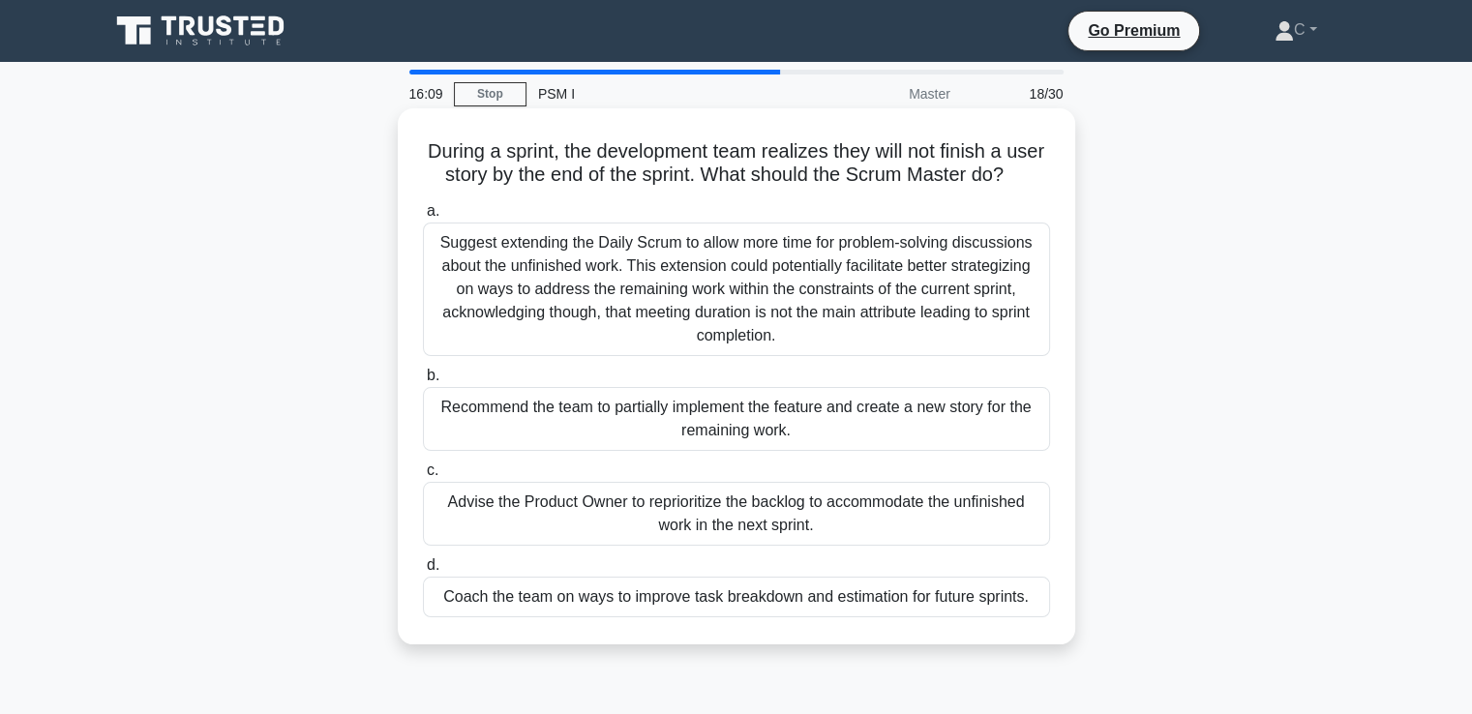
click at [650, 444] on div "Recommend the team to partially implement the feature and create a new story fo…" at bounding box center [736, 419] width 627 height 64
click at [423, 382] on input "b. Recommend the team to partially implement the feature and create a new story…" at bounding box center [423, 376] width 0 height 13
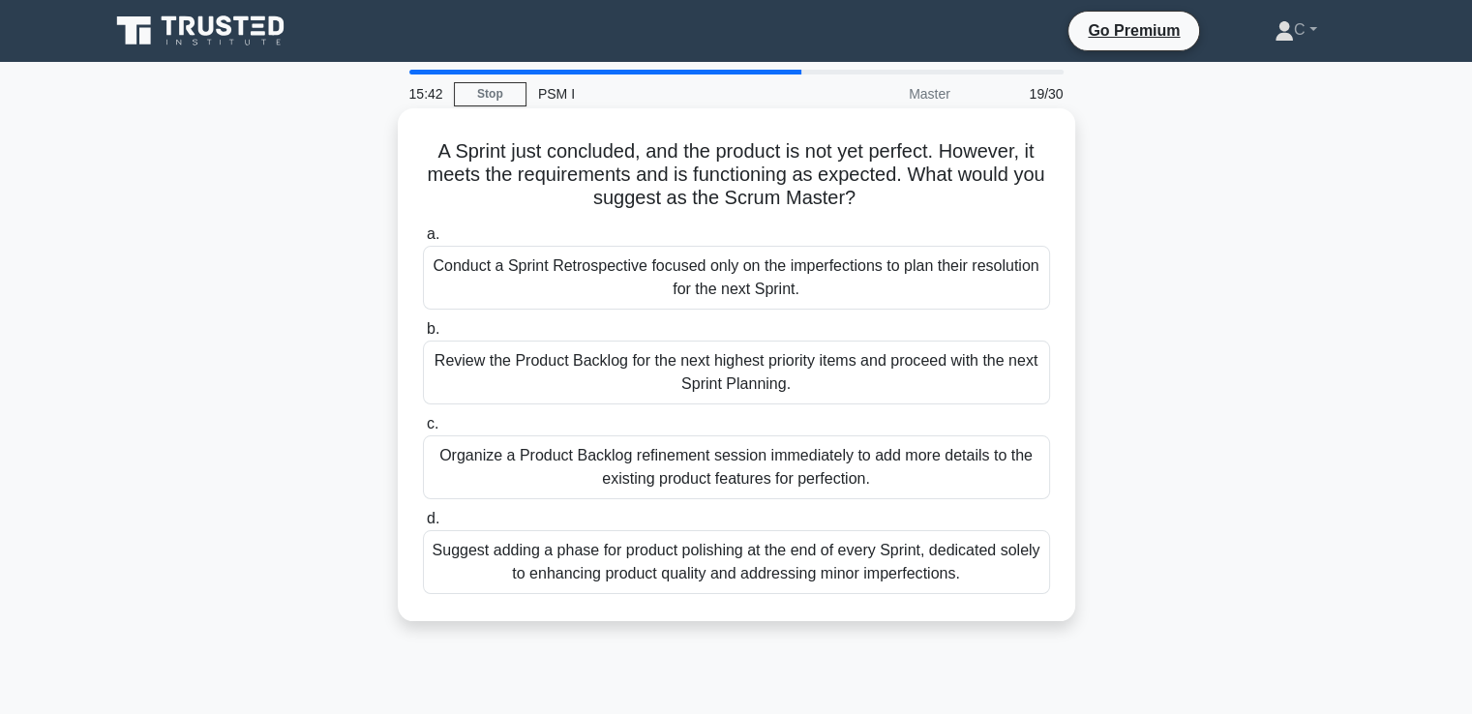
click at [599, 380] on div "Review the Product Backlog for the next highest priority items and proceed with…" at bounding box center [736, 373] width 627 height 64
click at [423, 336] on input "b. Review the Product Backlog for the next highest priority items and proceed w…" at bounding box center [423, 329] width 0 height 13
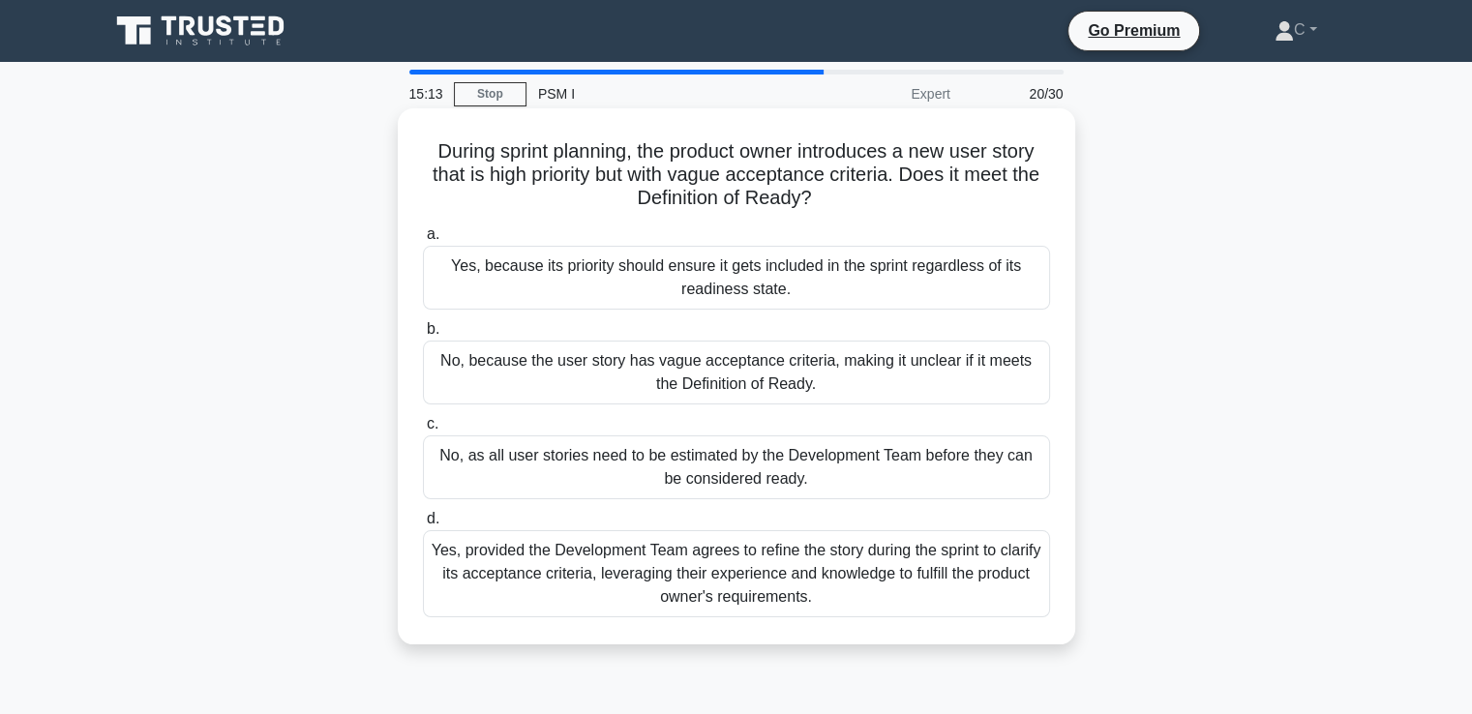
click at [596, 469] on div "No, as all user stories need to be estimated by the Development Team before the…" at bounding box center [736, 468] width 627 height 64
click at [423, 431] on input "c. No, as all user stories need to be estimated by the Development Team before …" at bounding box center [423, 424] width 0 height 13
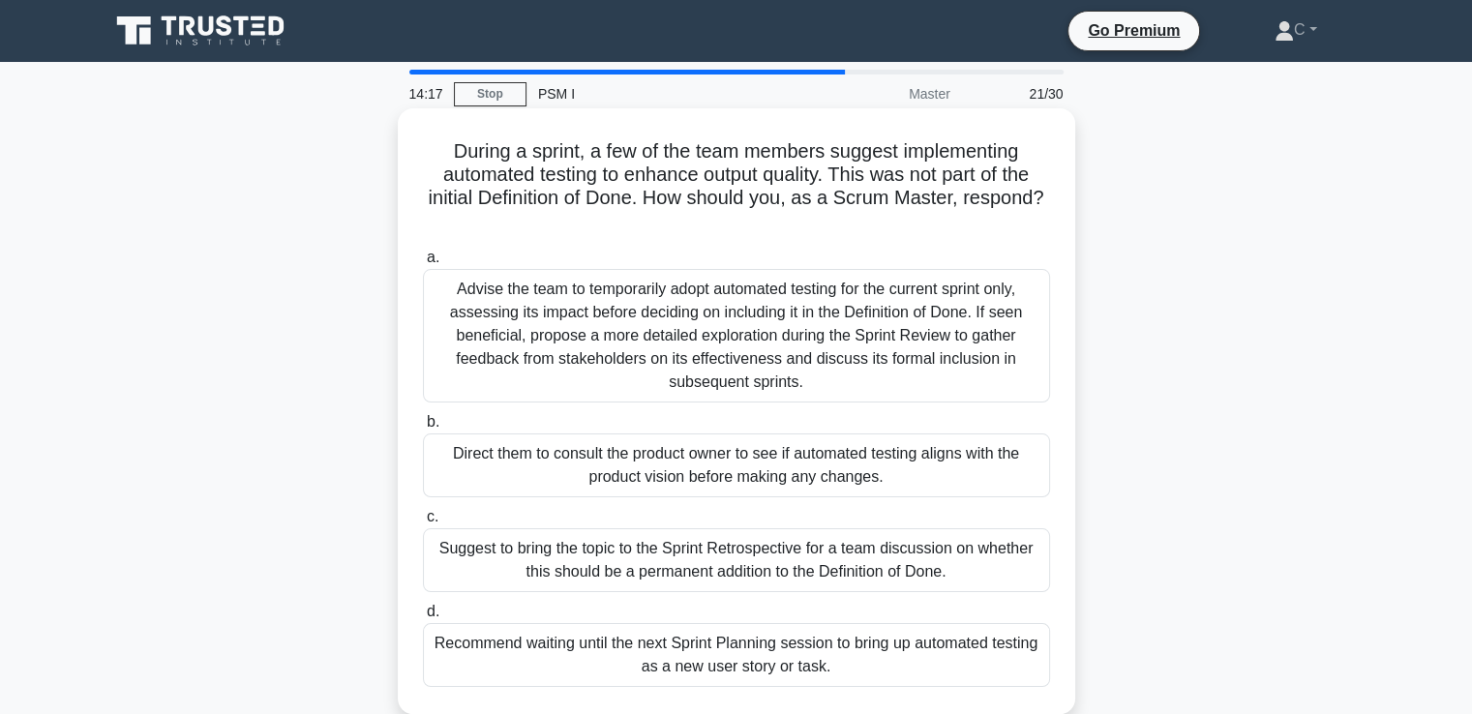
scroll to position [194, 0]
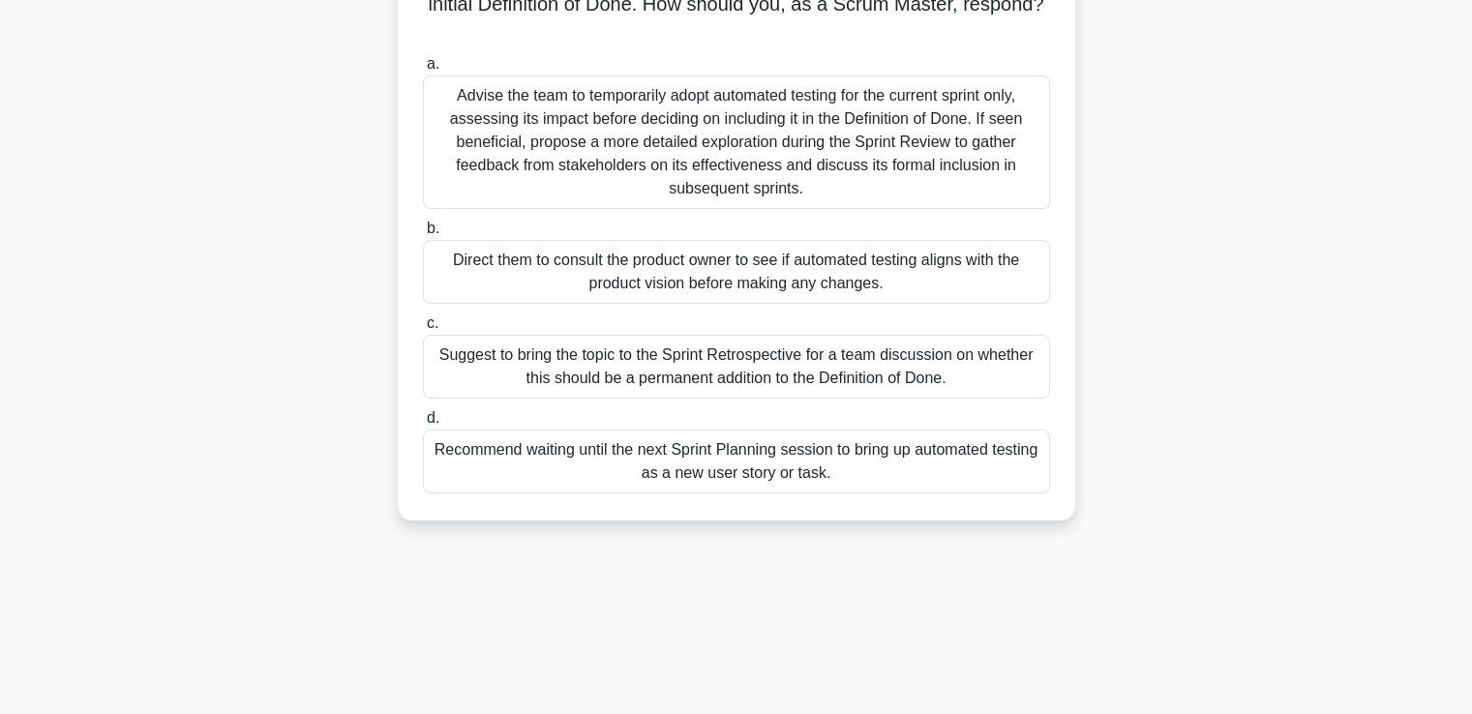
click at [588, 361] on div "Suggest to bring the topic to the Sprint Retrospective for a team discussion on…" at bounding box center [736, 367] width 627 height 64
click at [423, 330] on input "c. Suggest to bring the topic to the Sprint Retrospective for a team discussion…" at bounding box center [423, 323] width 0 height 13
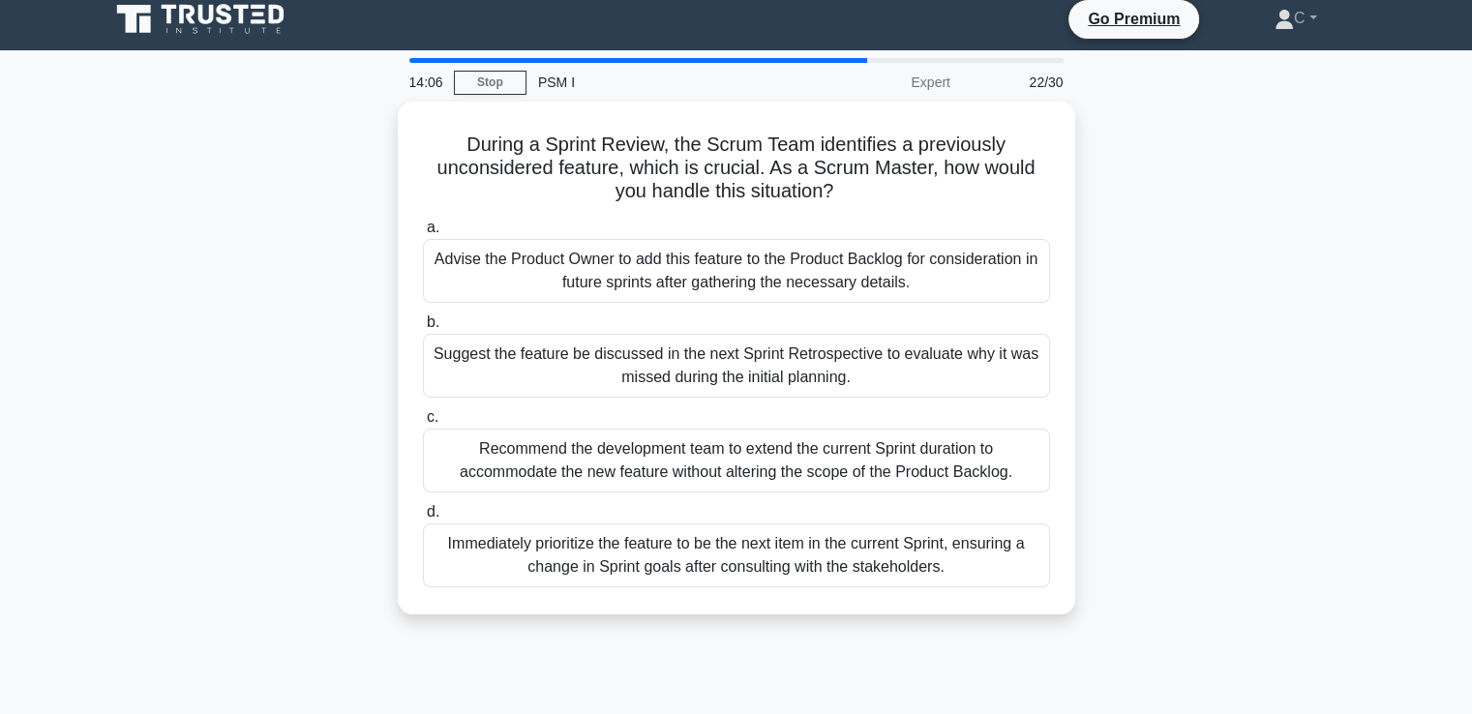
scroll to position [0, 0]
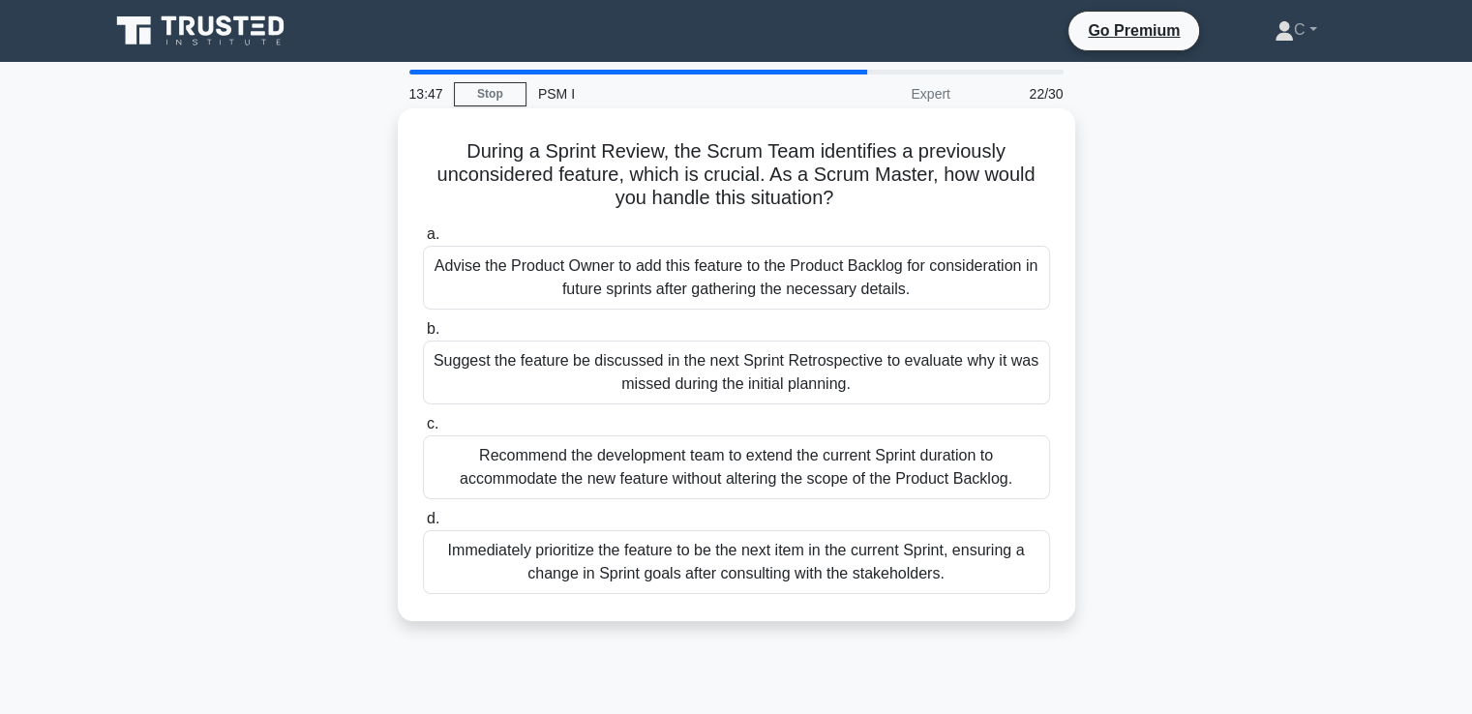
click at [695, 273] on div "Advise the Product Owner to add this feature to the Product Backlog for conside…" at bounding box center [736, 278] width 627 height 64
click at [423, 241] on input "a. Advise the Product Owner to add this feature to the Product Backlog for cons…" at bounding box center [423, 234] width 0 height 13
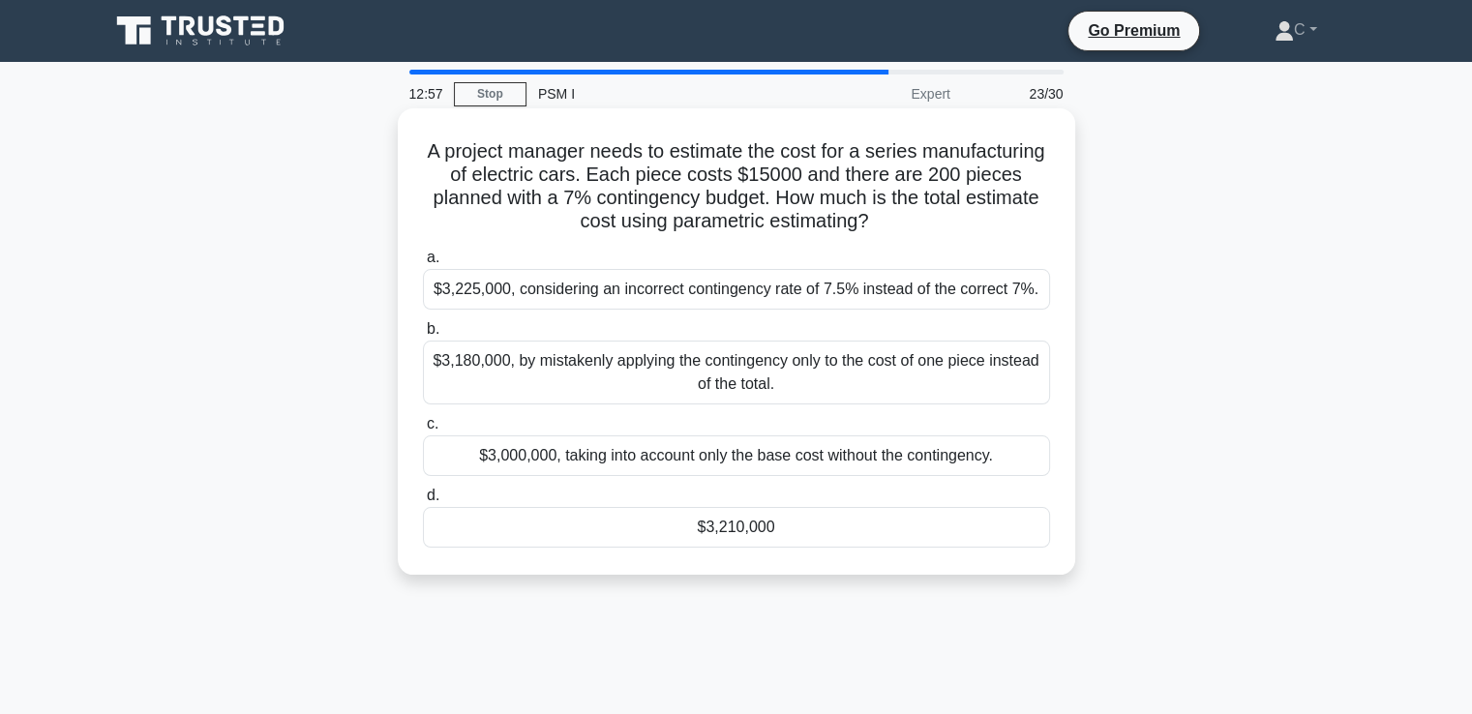
click at [741, 522] on div "$3,210,000" at bounding box center [736, 527] width 627 height 41
click at [423, 502] on input "d. $3,210,000" at bounding box center [423, 496] width 0 height 13
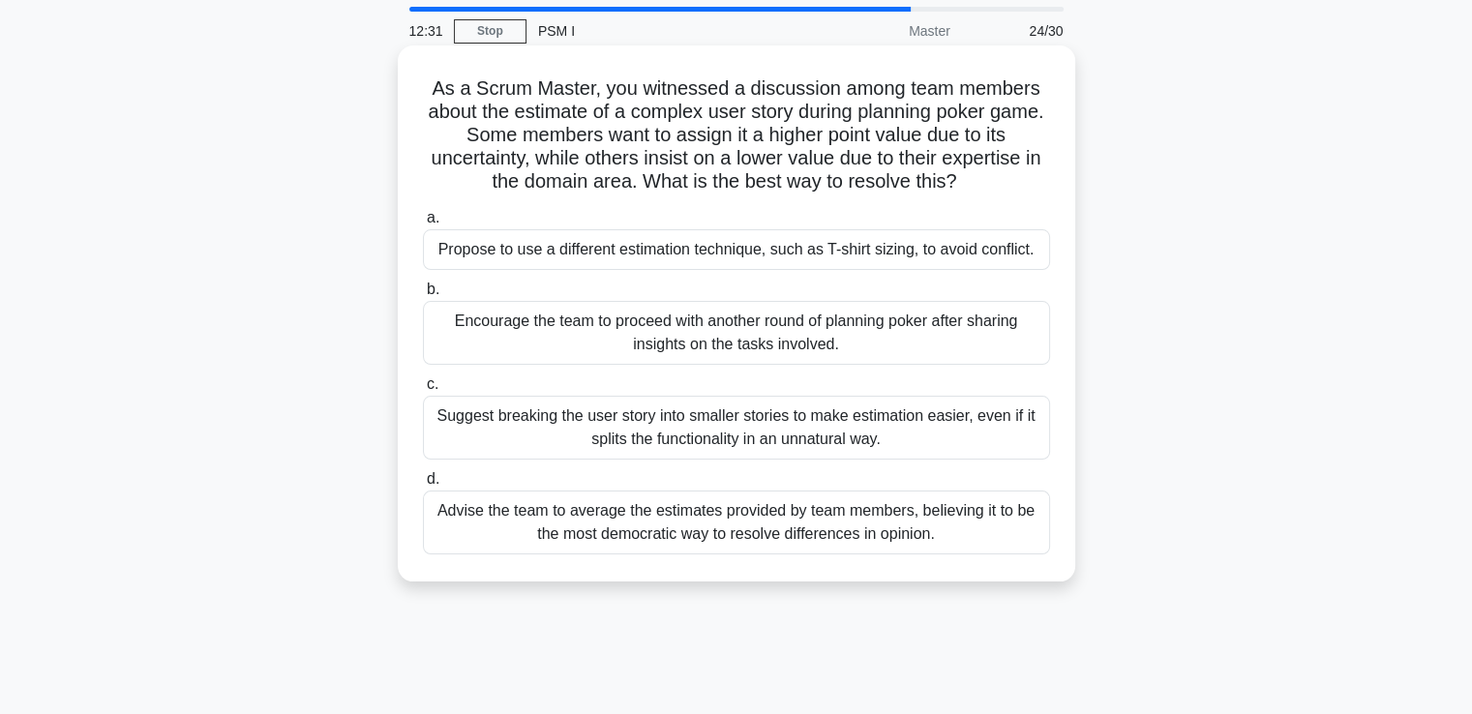
scroll to position [97, 0]
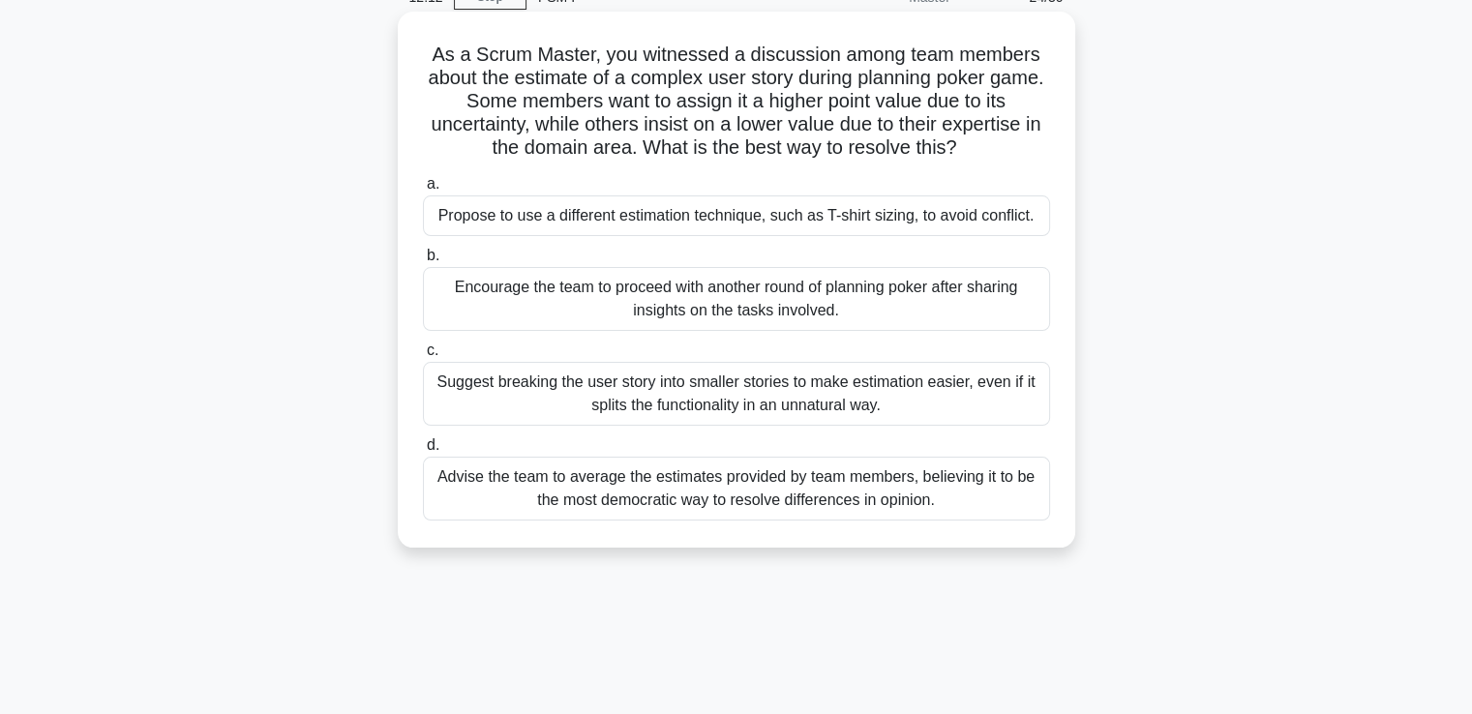
click at [747, 306] on div "Encourage the team to proceed with another round of planning poker after sharin…" at bounding box center [736, 299] width 627 height 64
click at [423, 262] on input "b. Encourage the team to proceed with another round of planning poker after sha…" at bounding box center [423, 256] width 0 height 13
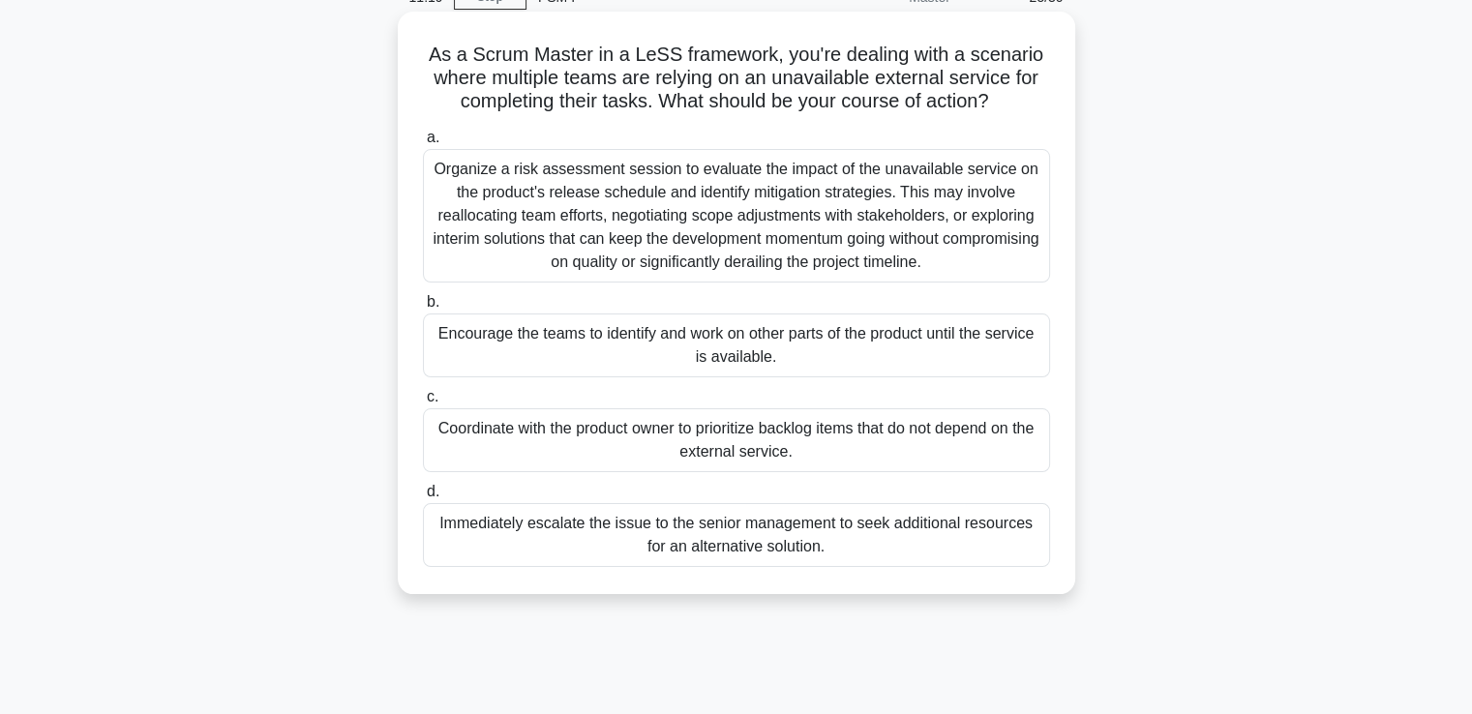
click at [750, 256] on div "Organize a risk assessment session to evaluate the impact of the unavailable se…" at bounding box center [736, 216] width 627 height 134
click at [423, 144] on input "a. Organize a risk assessment session to evaluate the impact of the unavailable…" at bounding box center [423, 138] width 0 height 13
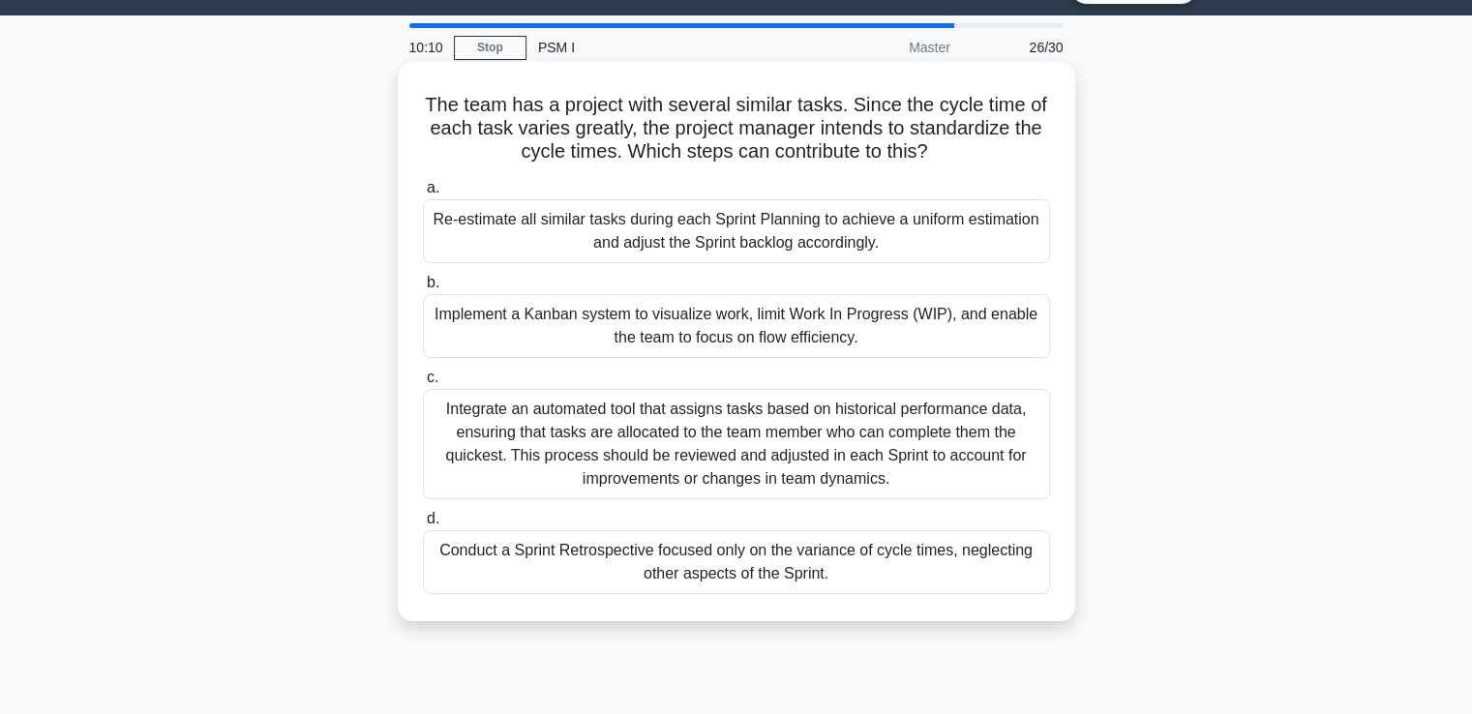
scroll to position [0, 0]
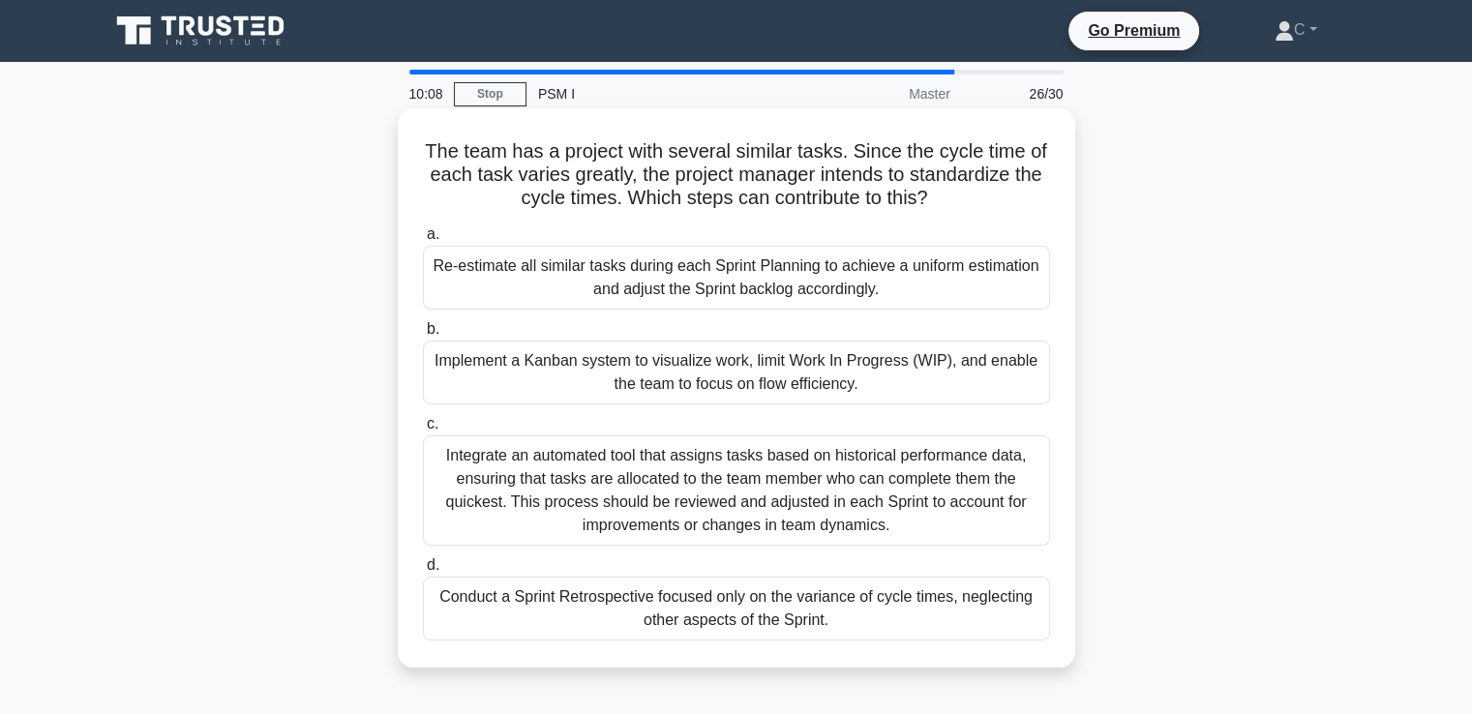
click at [641, 276] on div "Re-estimate all similar tasks during each Sprint Planning to achieve a uniform …" at bounding box center [736, 278] width 627 height 64
click at [423, 241] on input "a. Re-estimate all similar tasks during each Sprint Planning to achieve a unifo…" at bounding box center [423, 234] width 0 height 13
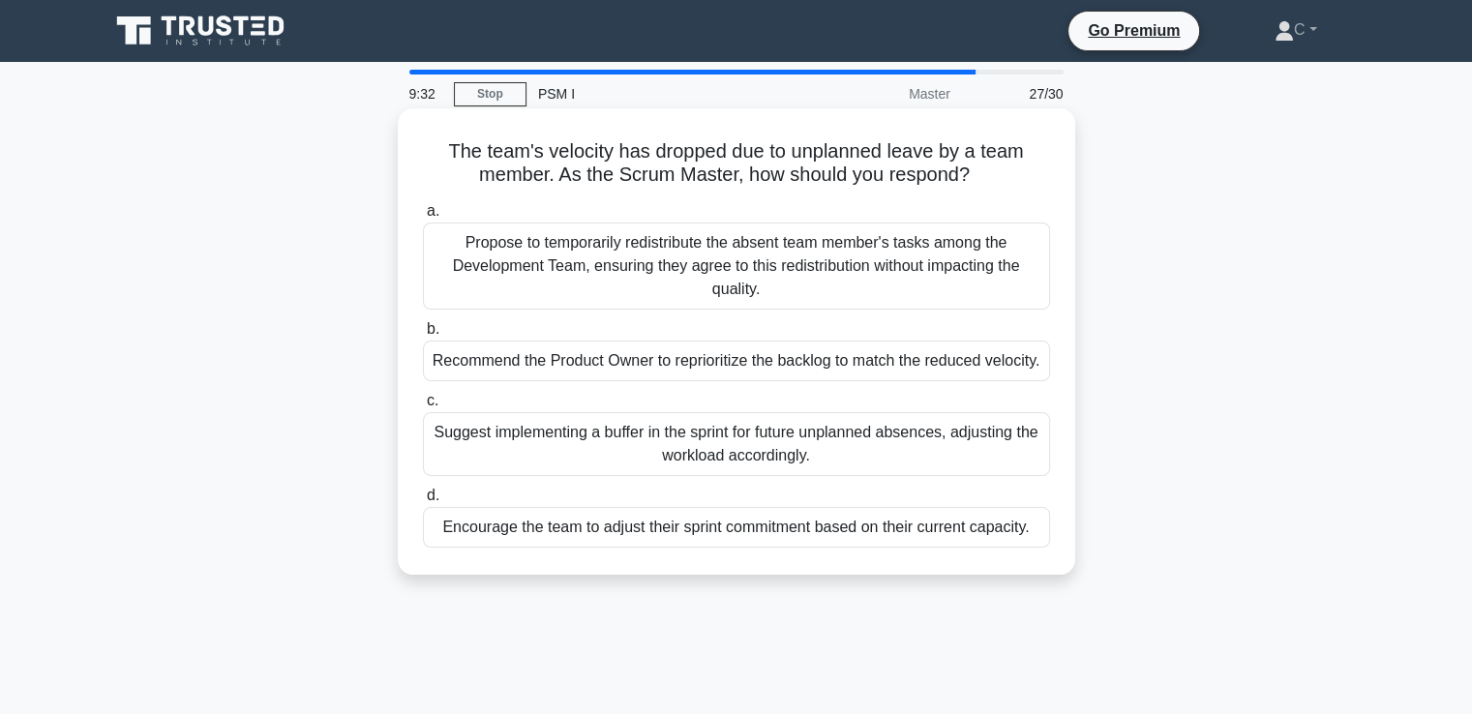
click at [670, 284] on div "Propose to temporarily redistribute the absent team member's tasks among the De…" at bounding box center [736, 266] width 627 height 87
click at [423, 218] on input "a. Propose to temporarily redistribute the absent team member's tasks among the…" at bounding box center [423, 211] width 0 height 13
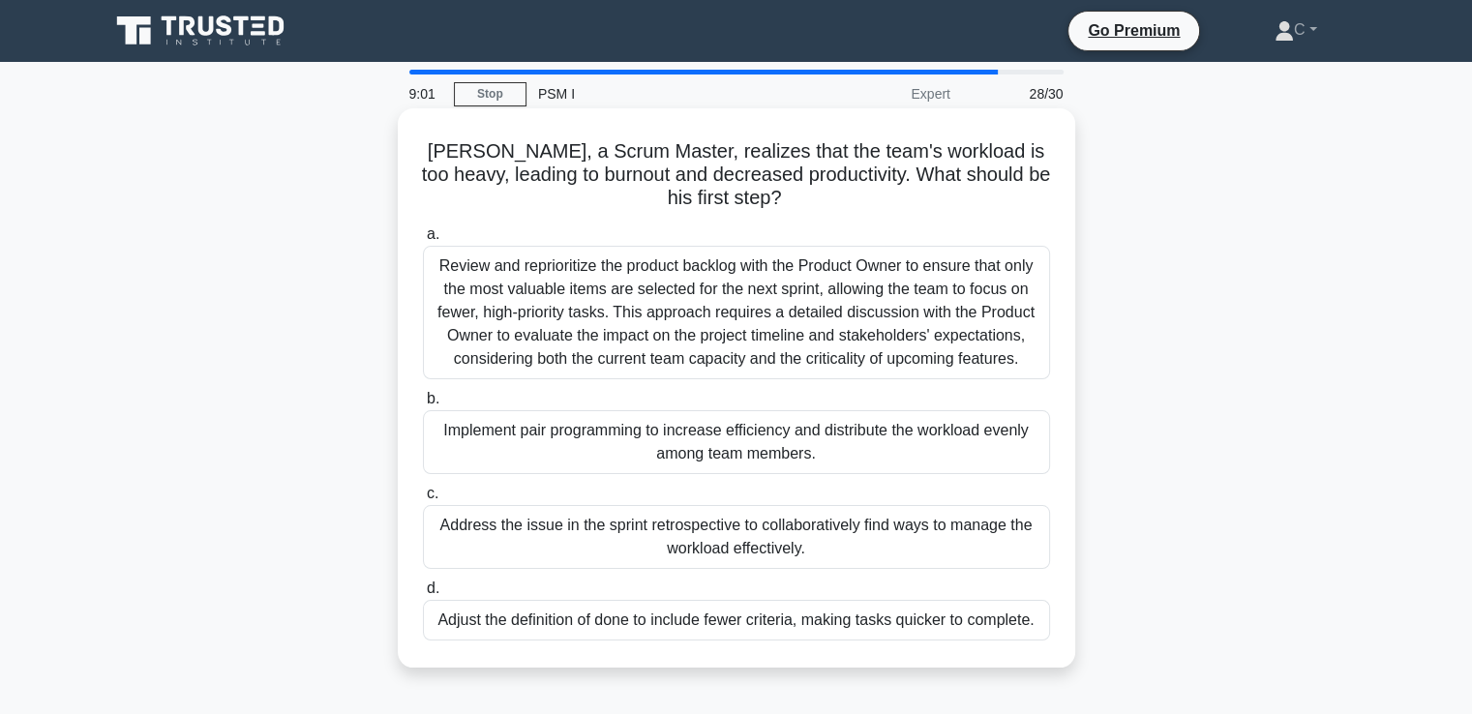
click at [613, 543] on div "Address the issue in the sprint retrospective to collaboratively find ways to m…" at bounding box center [736, 537] width 627 height 64
click at [423, 500] on input "c. Address the issue in the sprint retrospective to collaboratively find ways t…" at bounding box center [423, 494] width 0 height 13
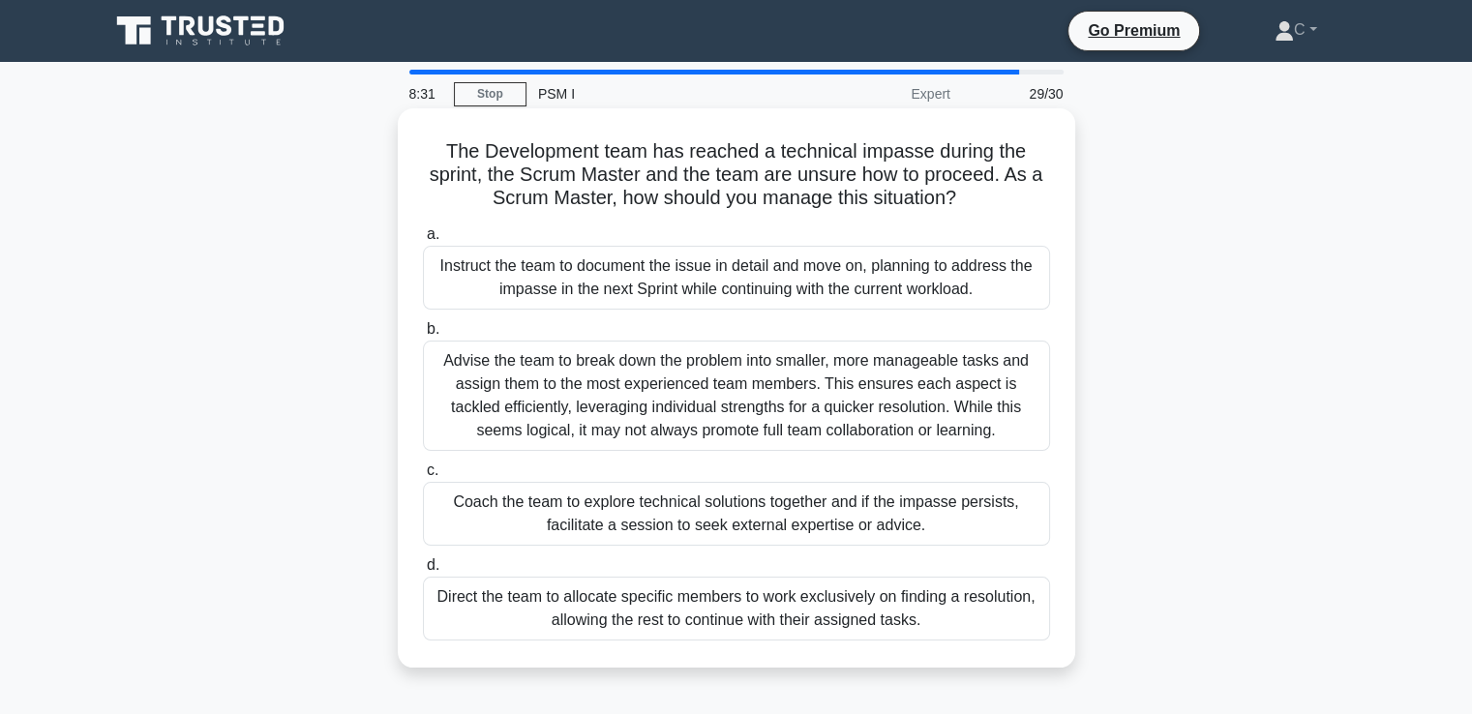
click at [662, 523] on div "Coach the team to explore technical solutions together and if the impasse persi…" at bounding box center [736, 514] width 627 height 64
click at [423, 477] on input "c. Coach the team to explore technical solutions together and if the impasse pe…" at bounding box center [423, 471] width 0 height 13
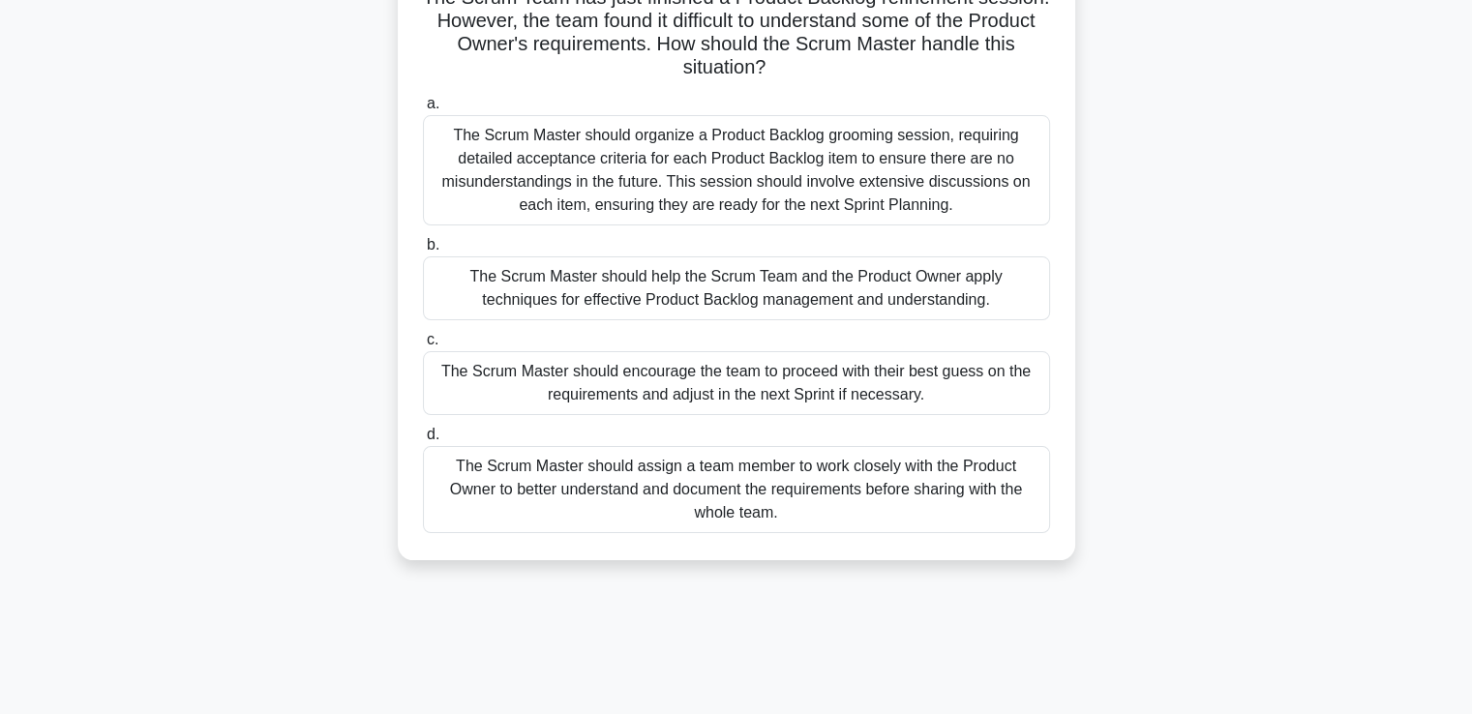
scroll to position [194, 0]
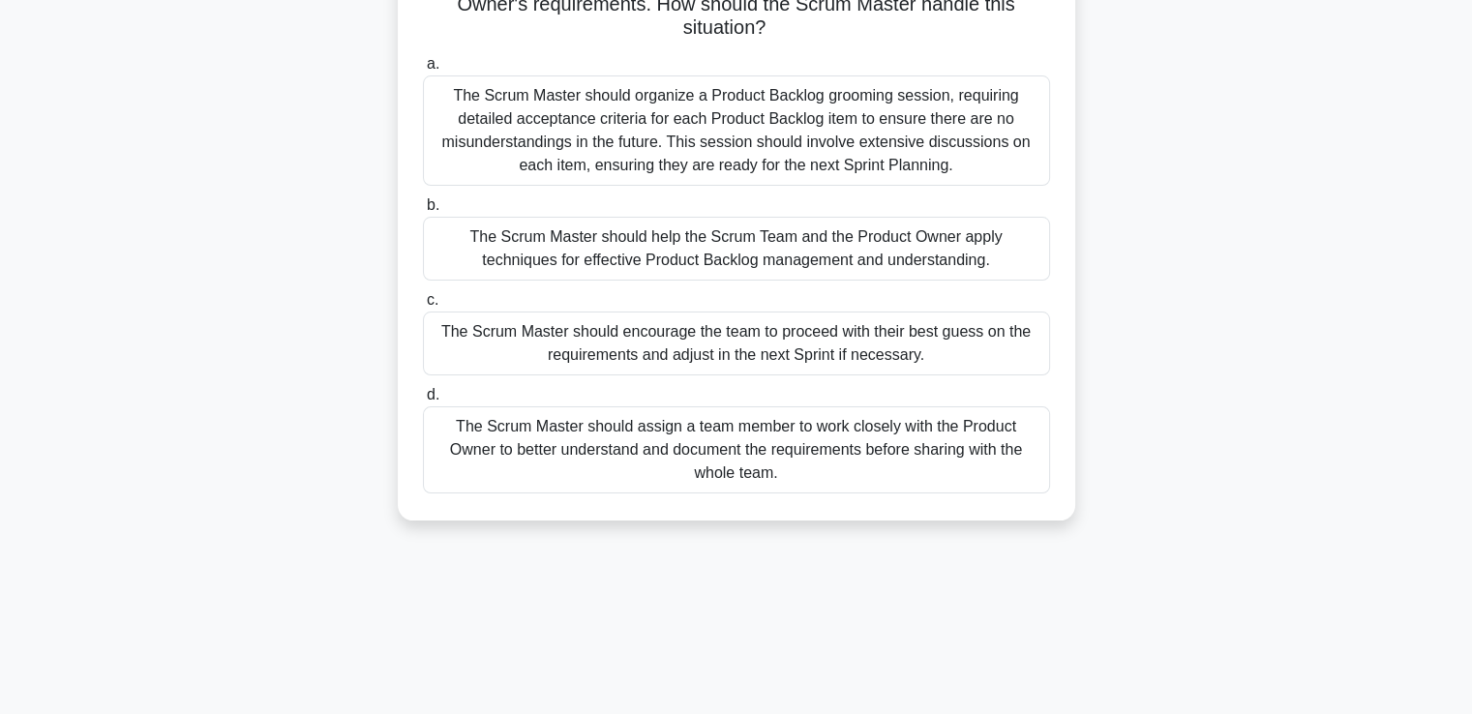
click at [607, 254] on div "The Scrum Master should help the Scrum Team and the Product Owner apply techniq…" at bounding box center [736, 249] width 627 height 64
click at [423, 212] on input "b. The Scrum Master should help the Scrum Team and the Product Owner apply tech…" at bounding box center [423, 205] width 0 height 13
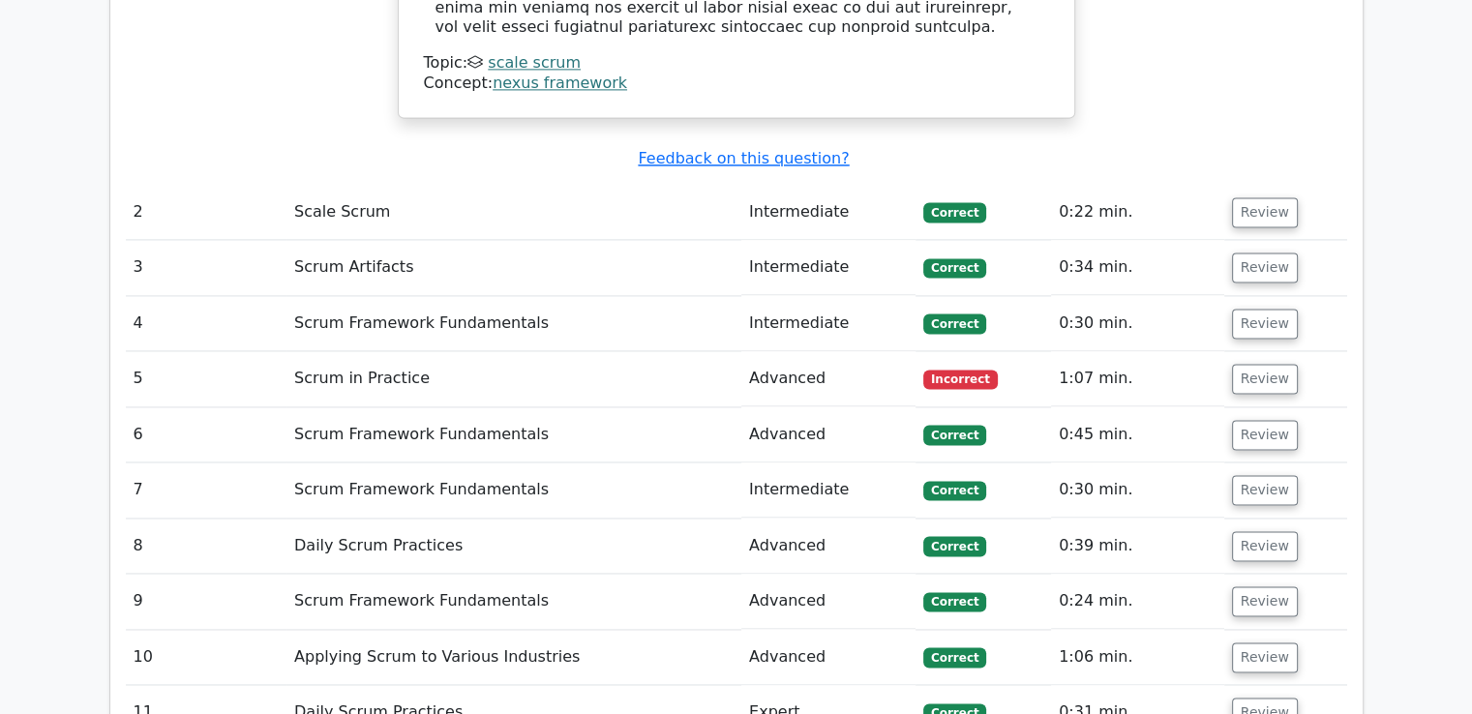
scroll to position [2807, 0]
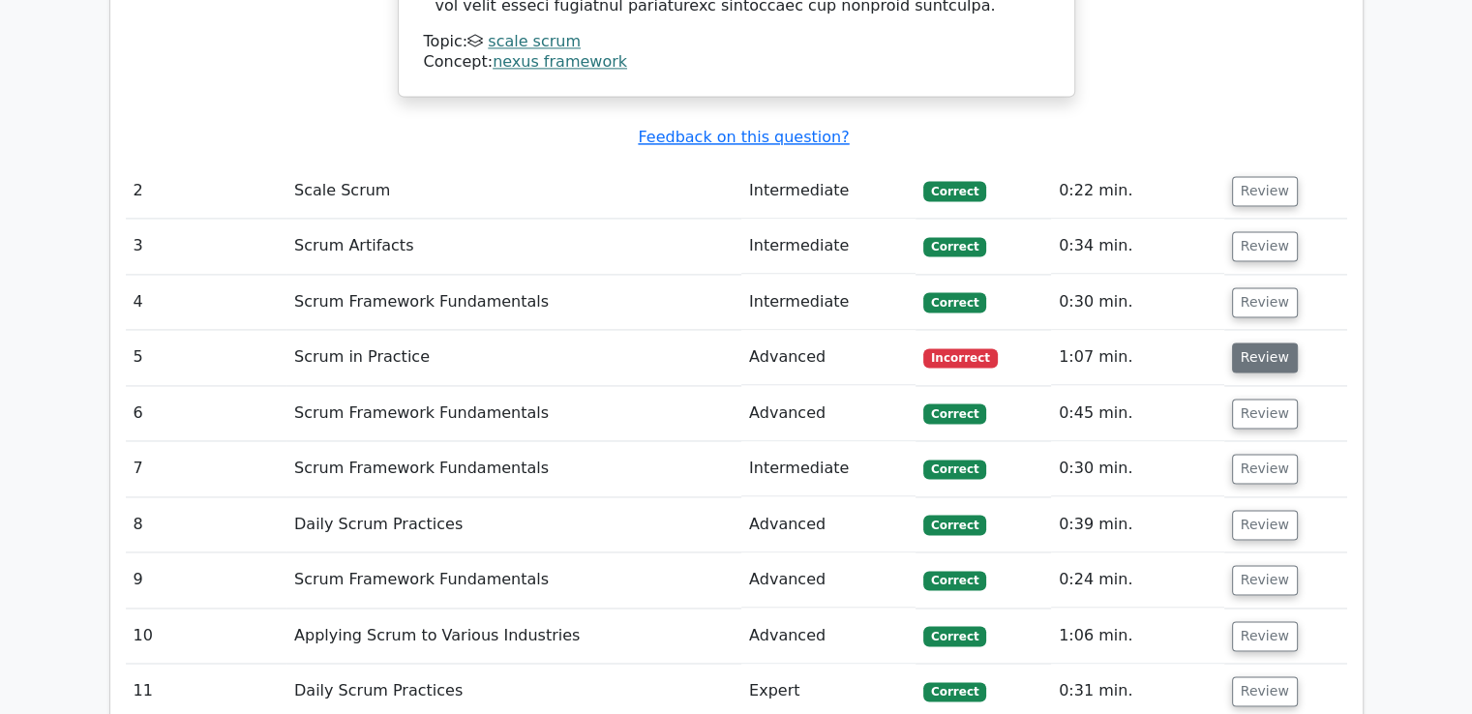
click at [1242, 343] on button "Review" at bounding box center [1265, 358] width 66 height 30
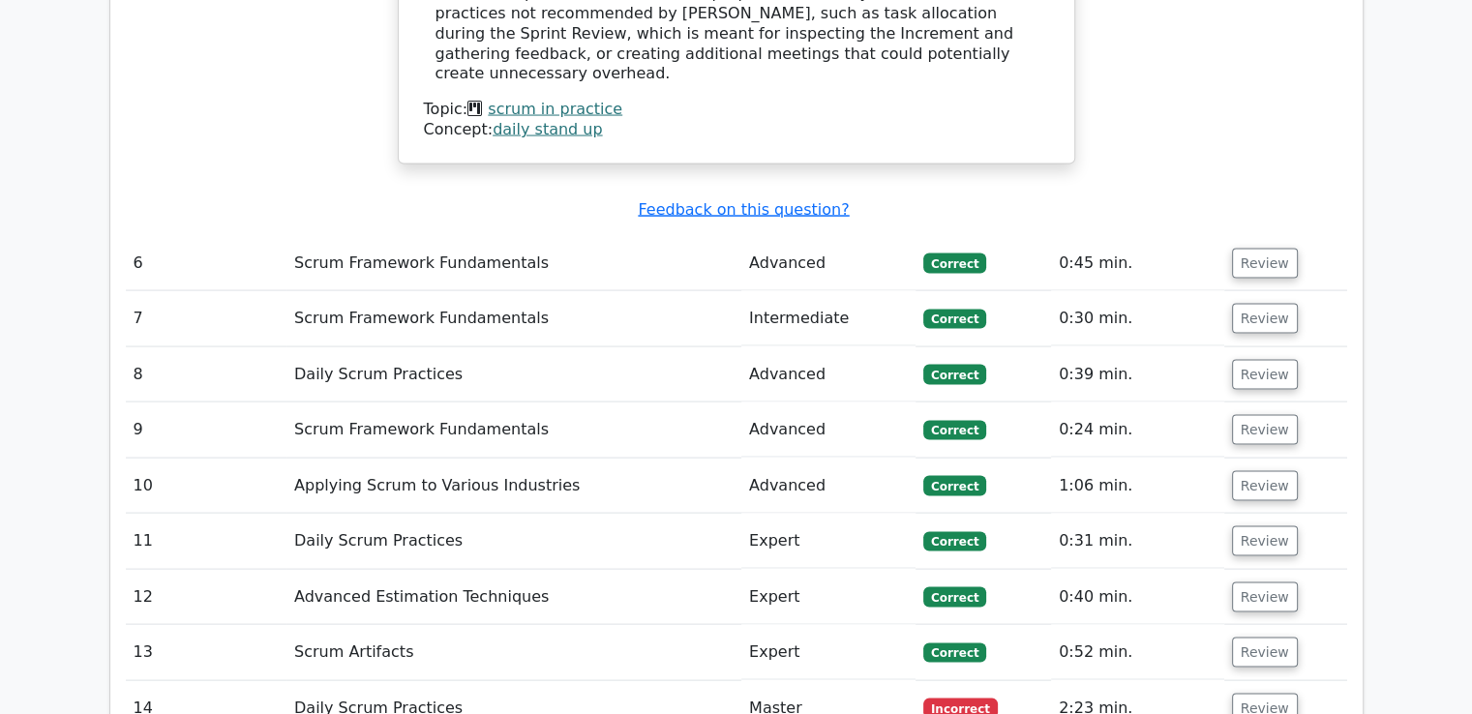
scroll to position [4065, 0]
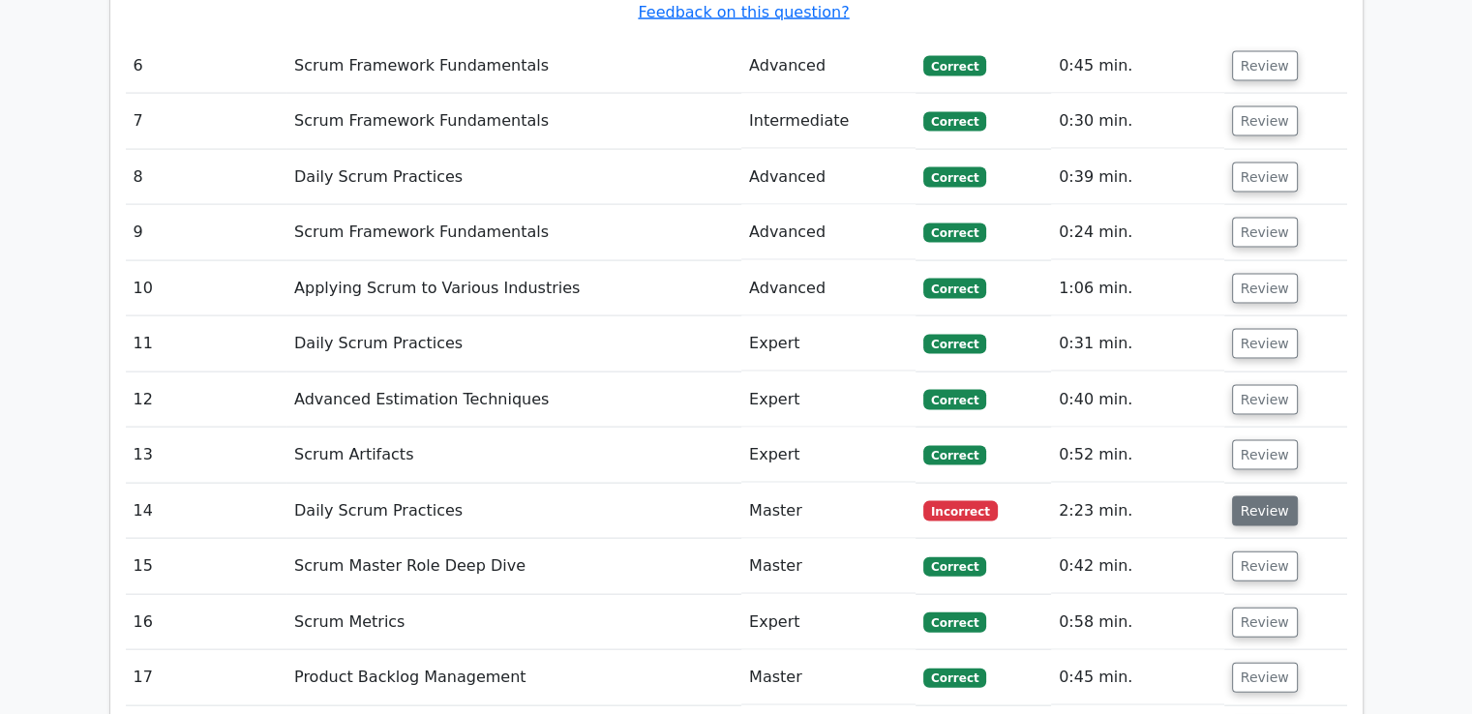
click at [1276, 497] on button "Review" at bounding box center [1265, 512] width 66 height 30
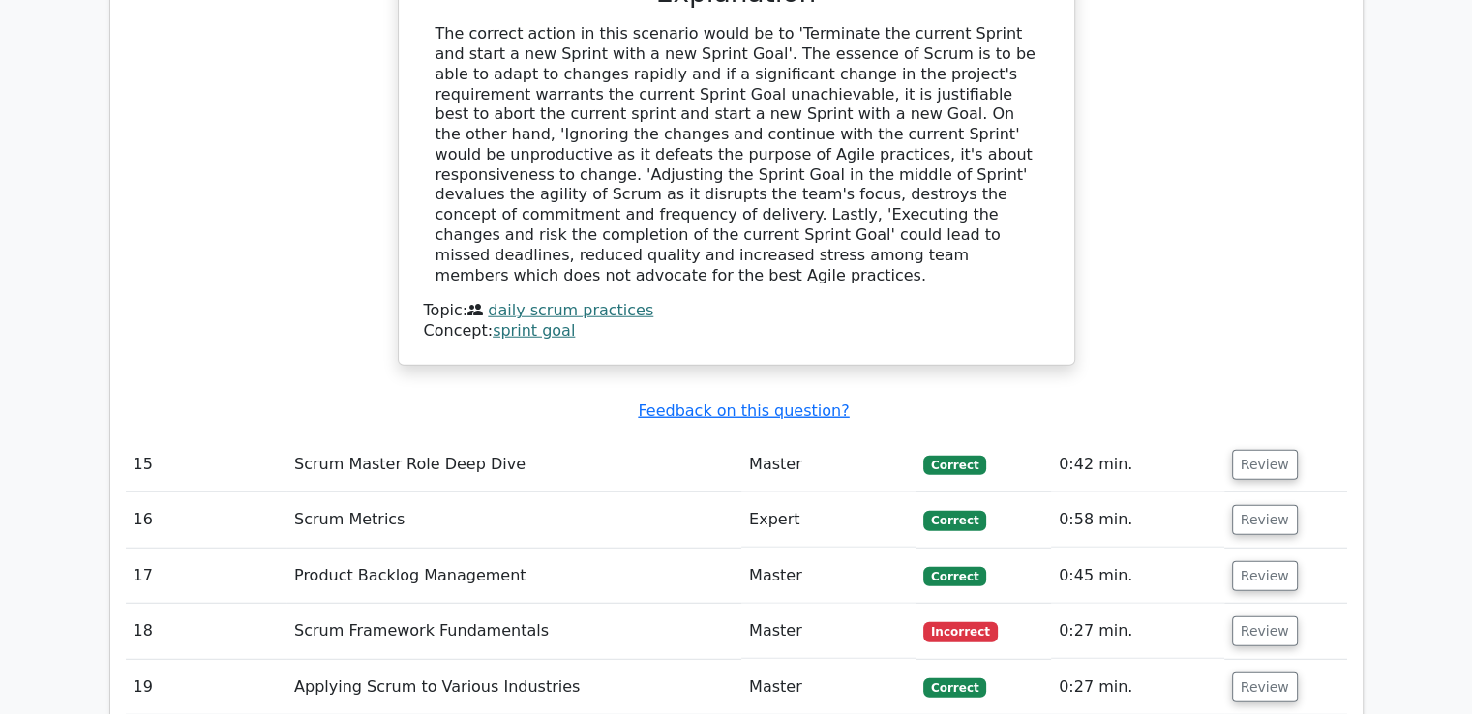
scroll to position [5226, 0]
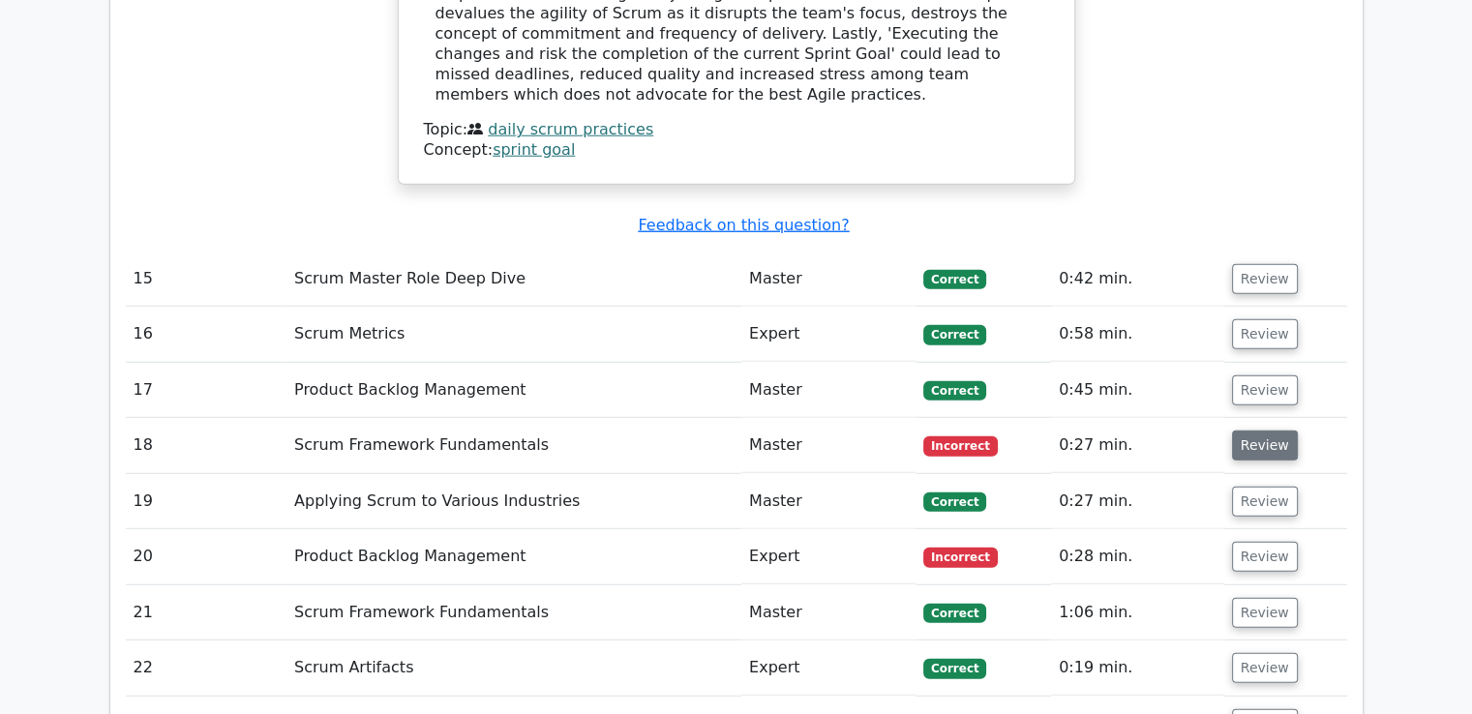
click at [1273, 431] on button "Review" at bounding box center [1265, 446] width 66 height 30
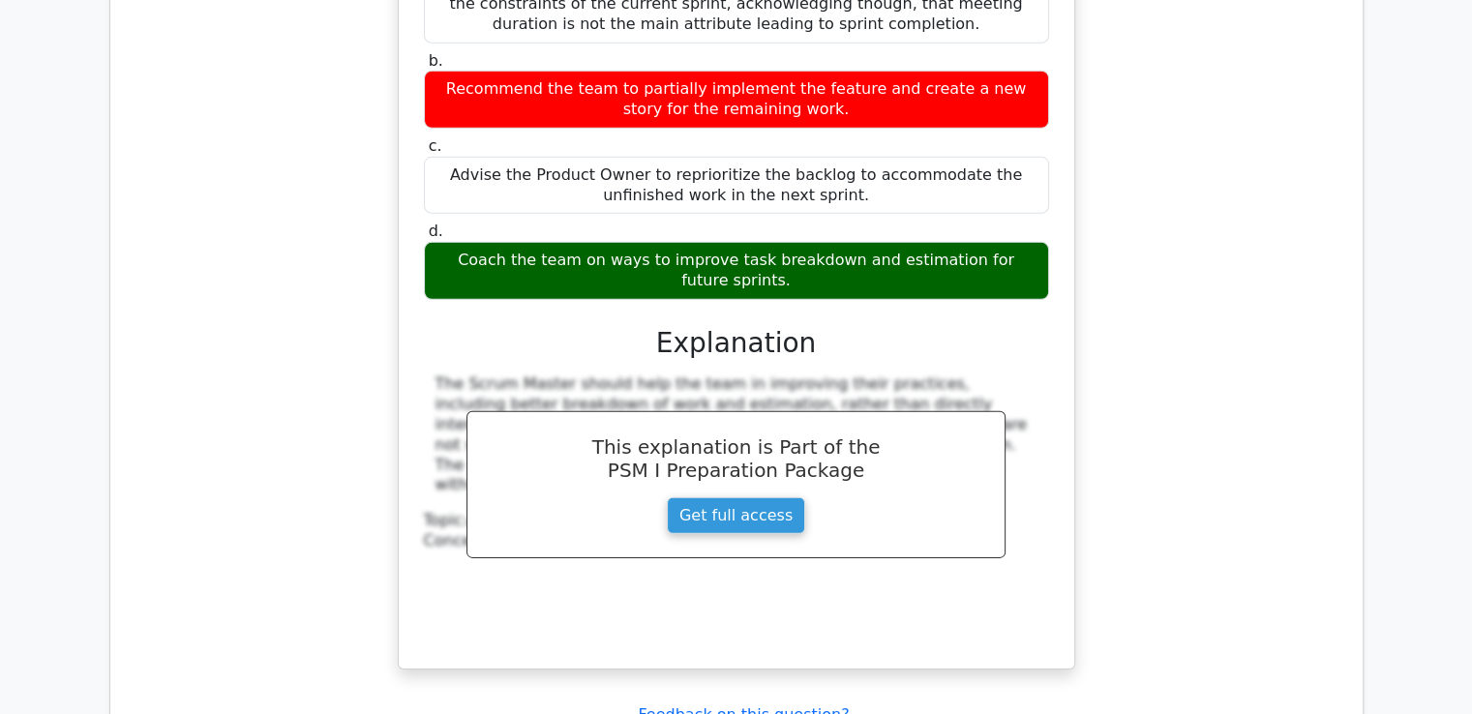
scroll to position [6194, 0]
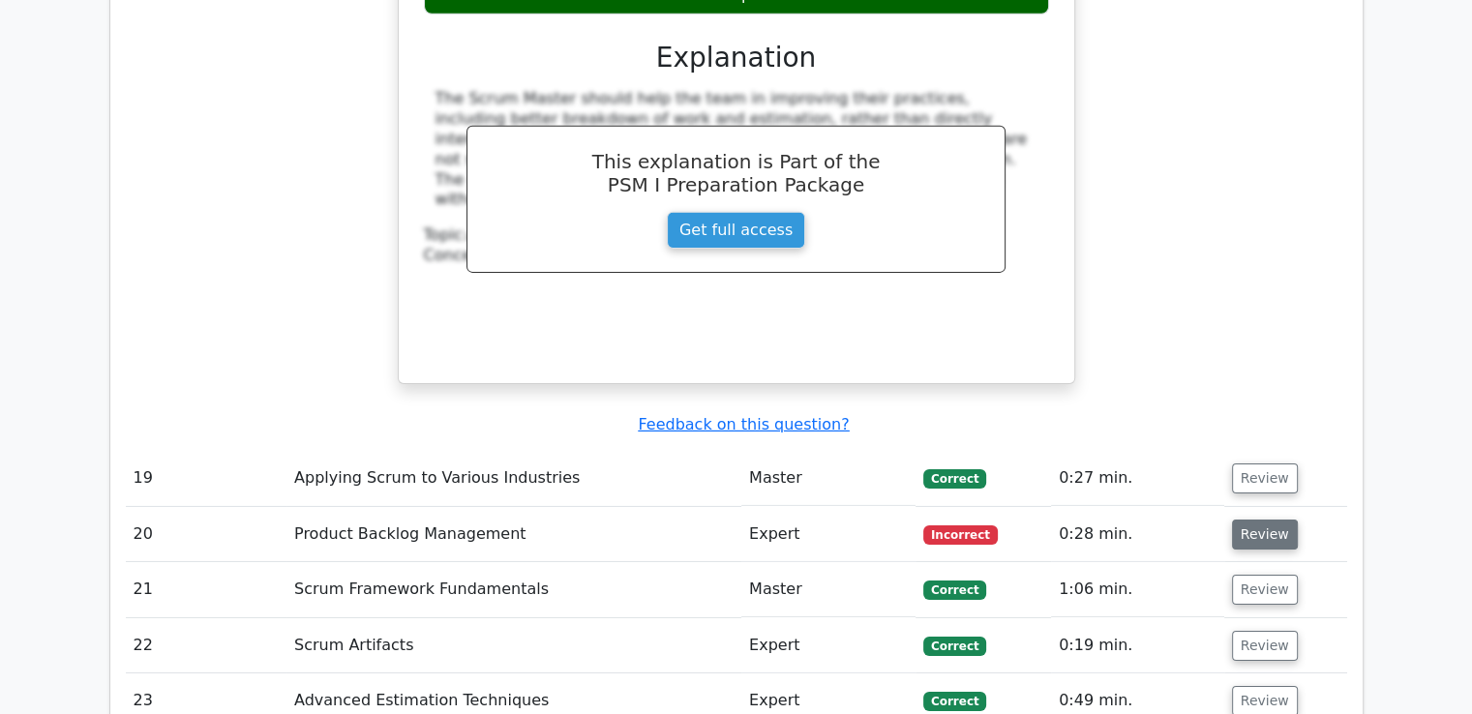
click at [1254, 520] on button "Review" at bounding box center [1265, 535] width 66 height 30
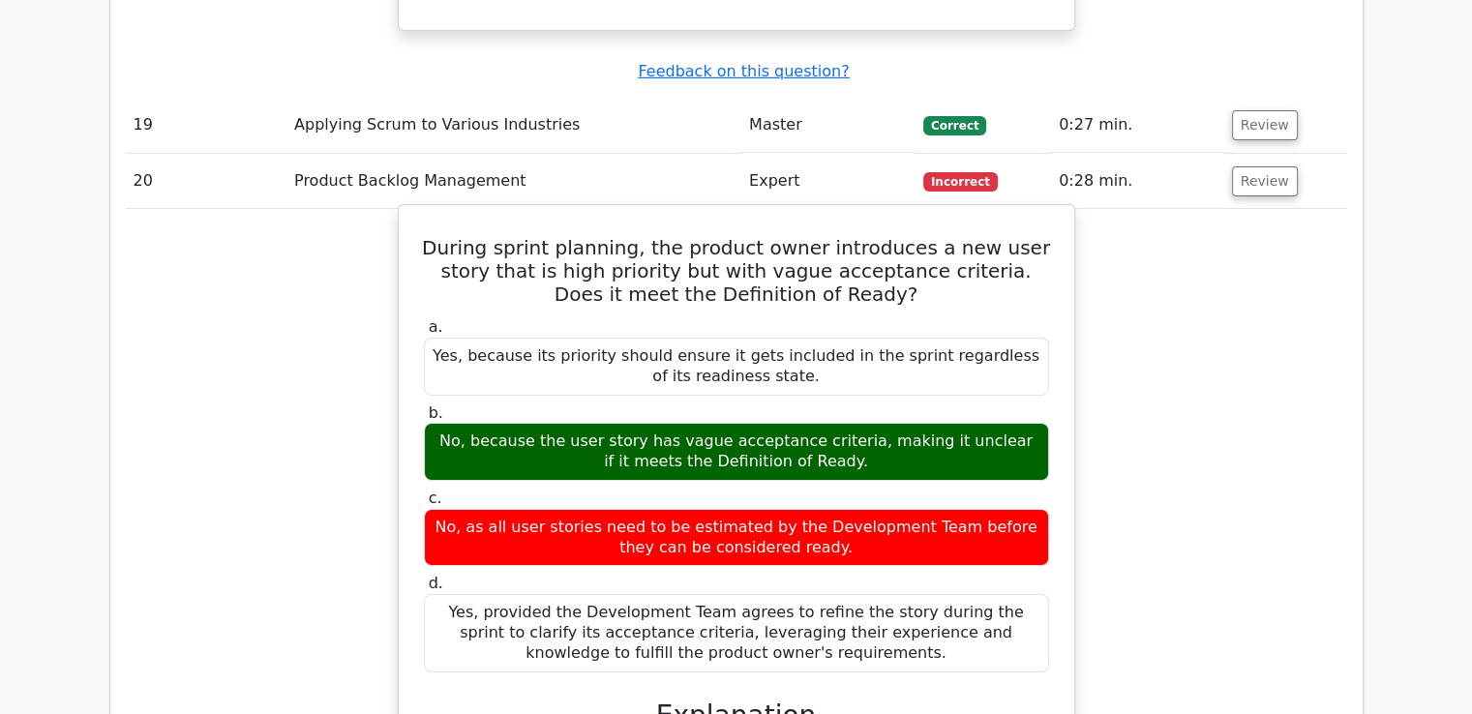
scroll to position [6581, 0]
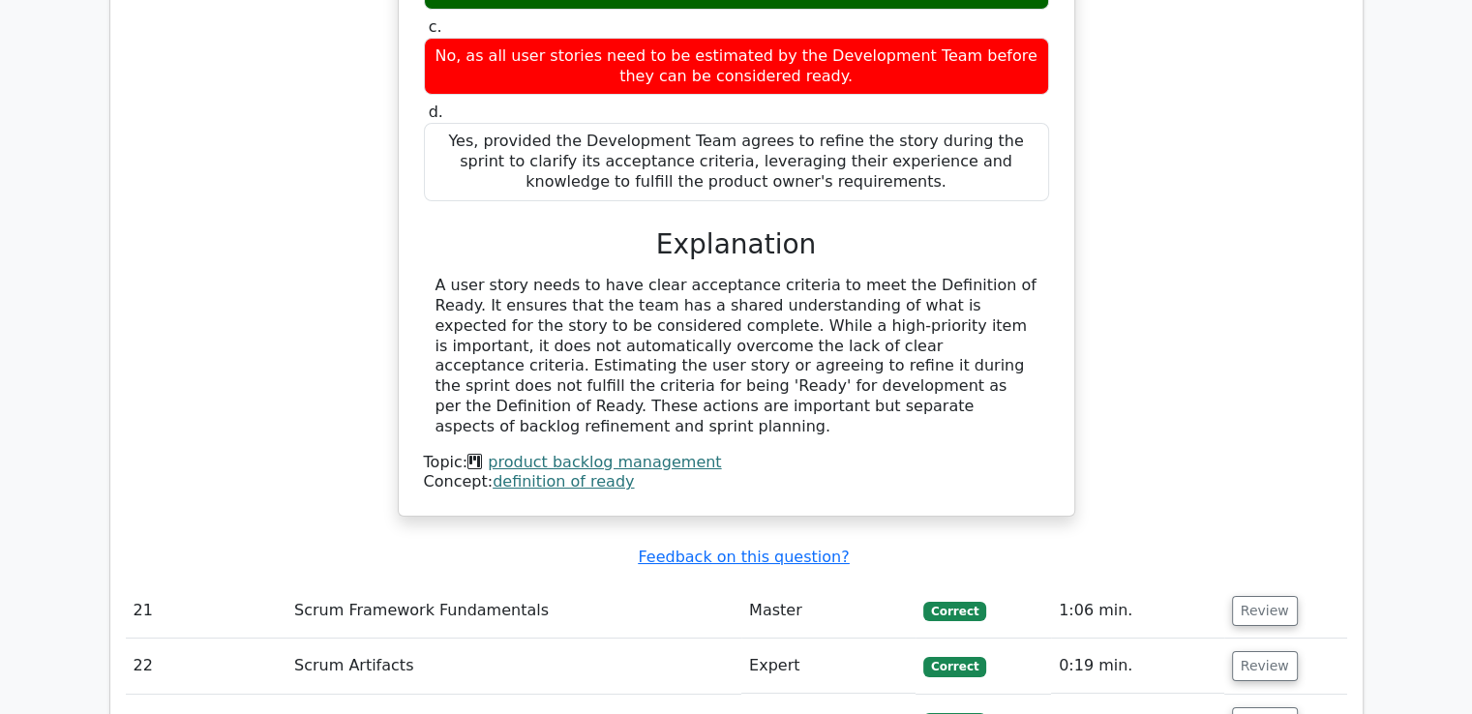
scroll to position [7259, 0]
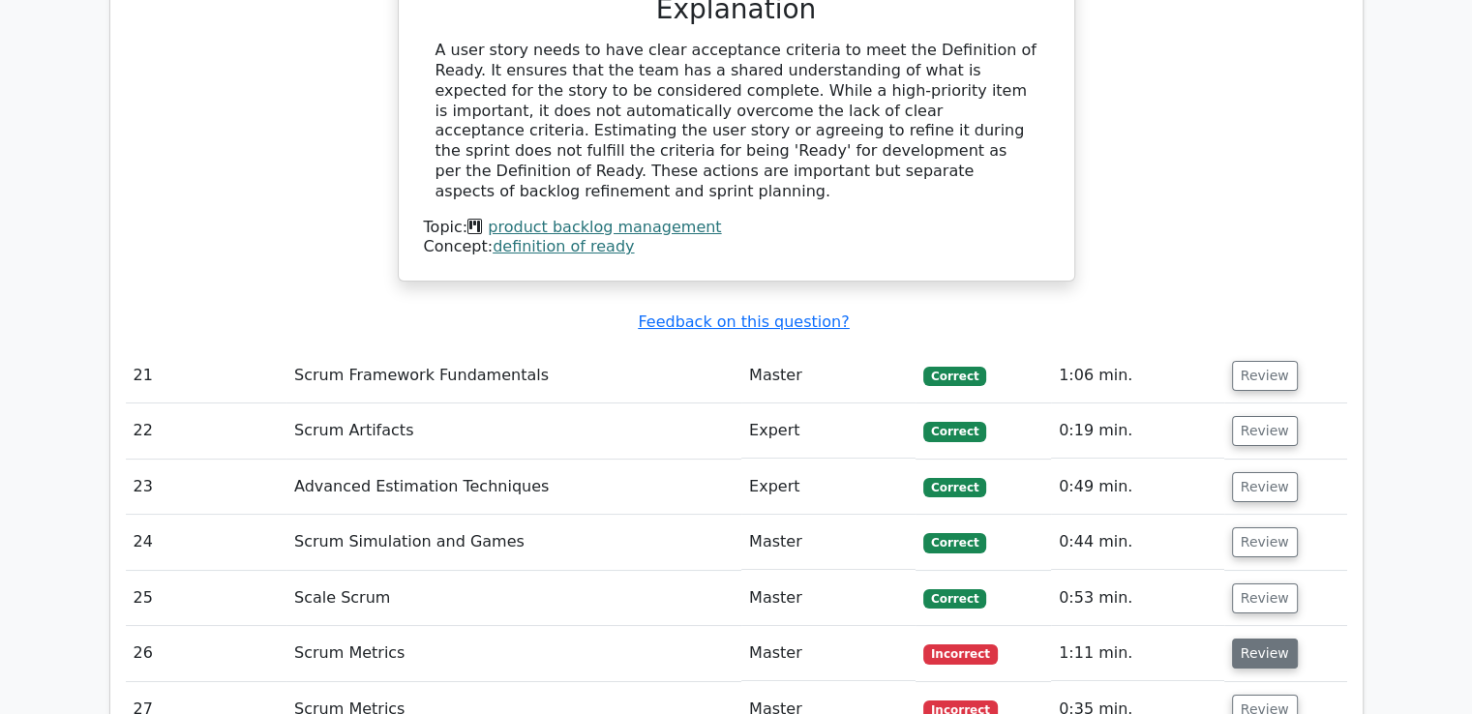
click at [1272, 639] on button "Review" at bounding box center [1265, 654] width 66 height 30
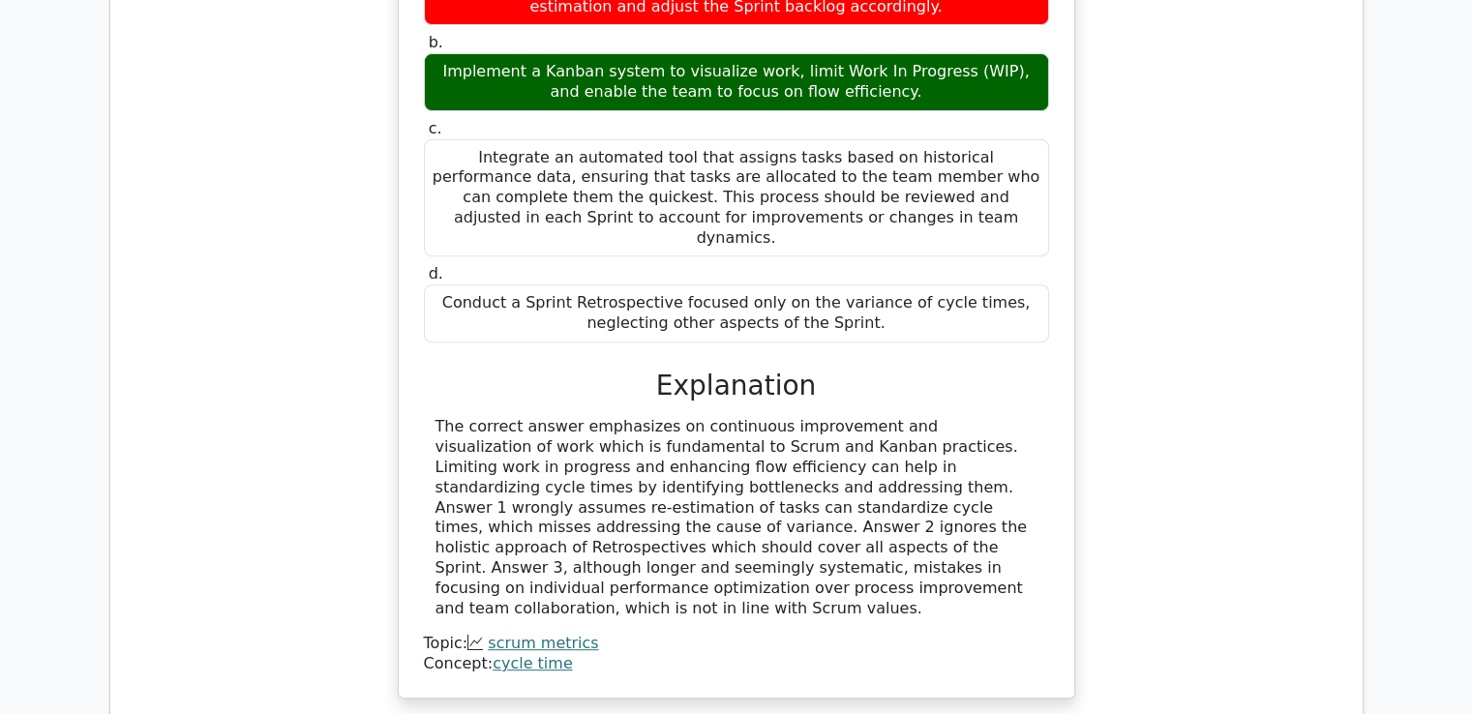
scroll to position [8130, 0]
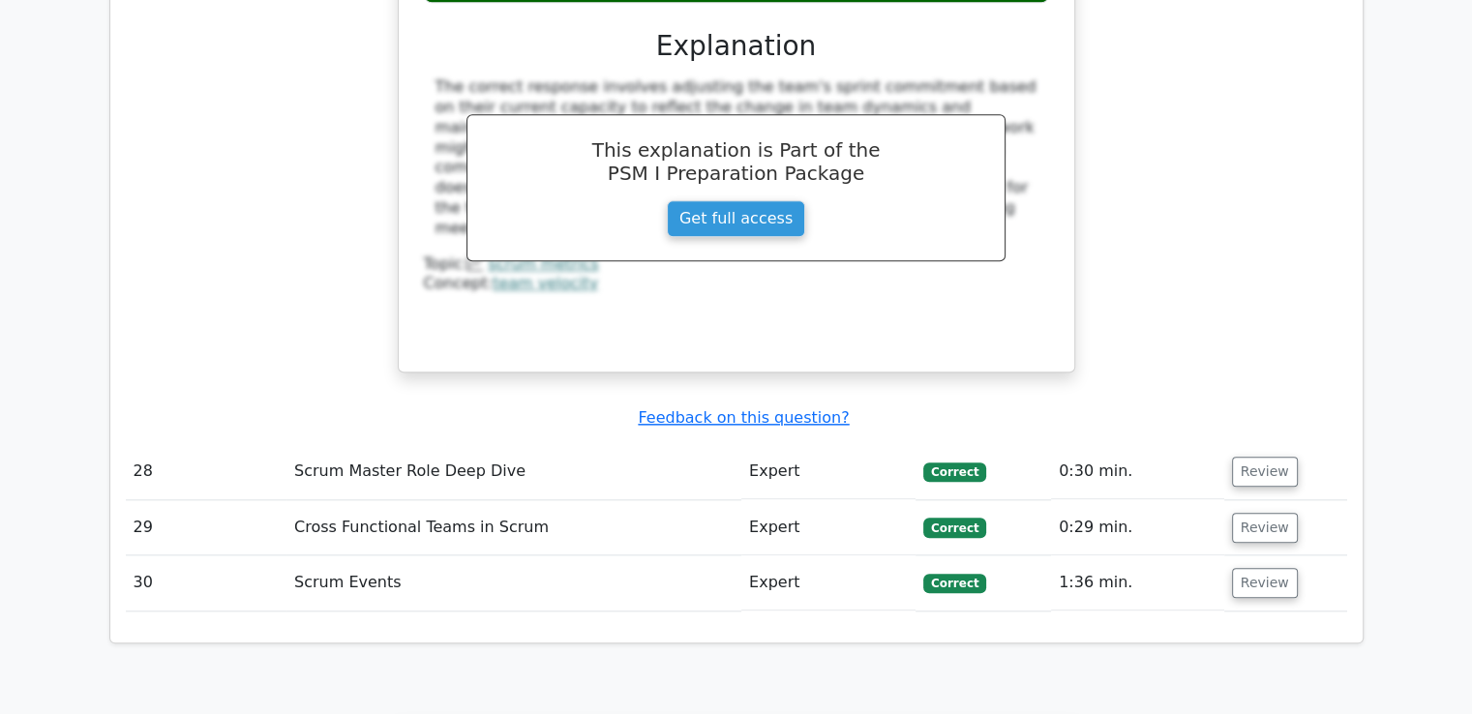
scroll to position [9861, 0]
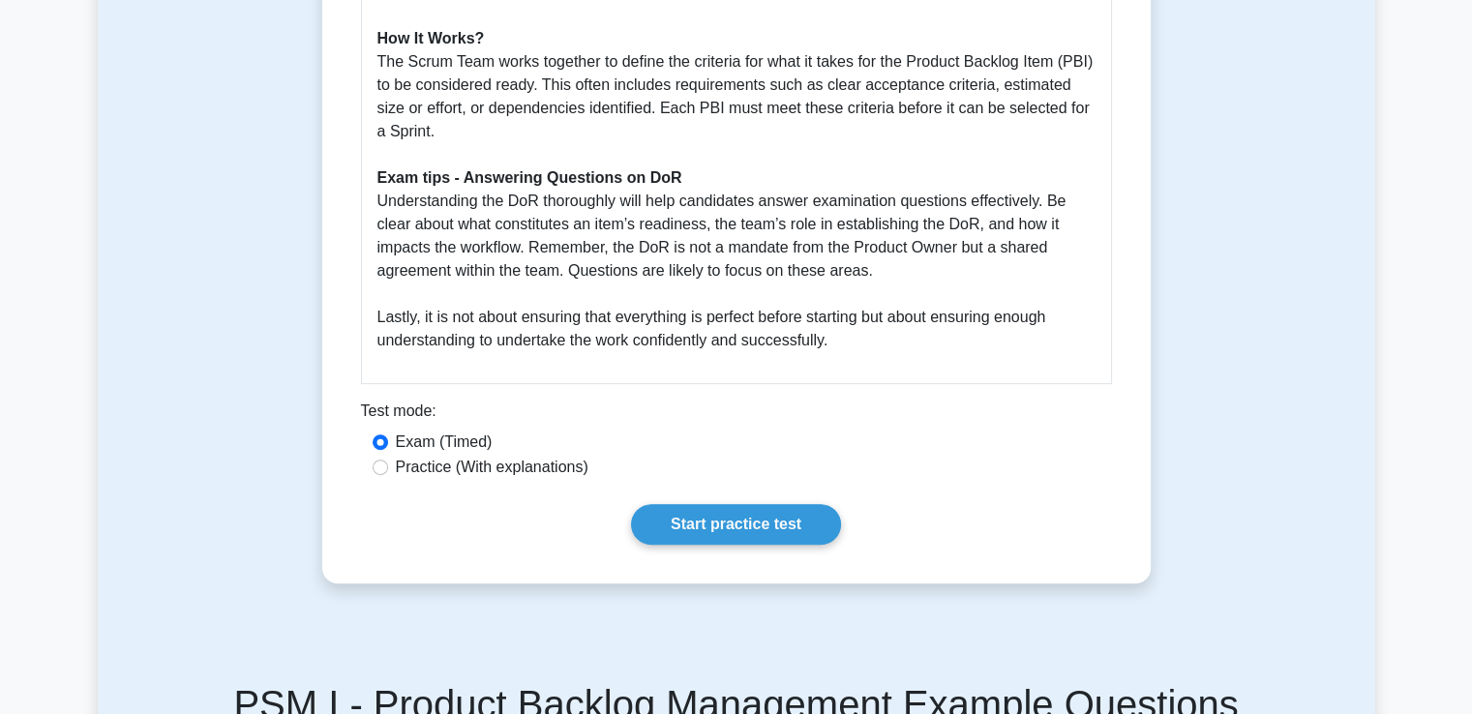
scroll to position [194, 0]
